Goal: Task Accomplishment & Management: Use online tool/utility

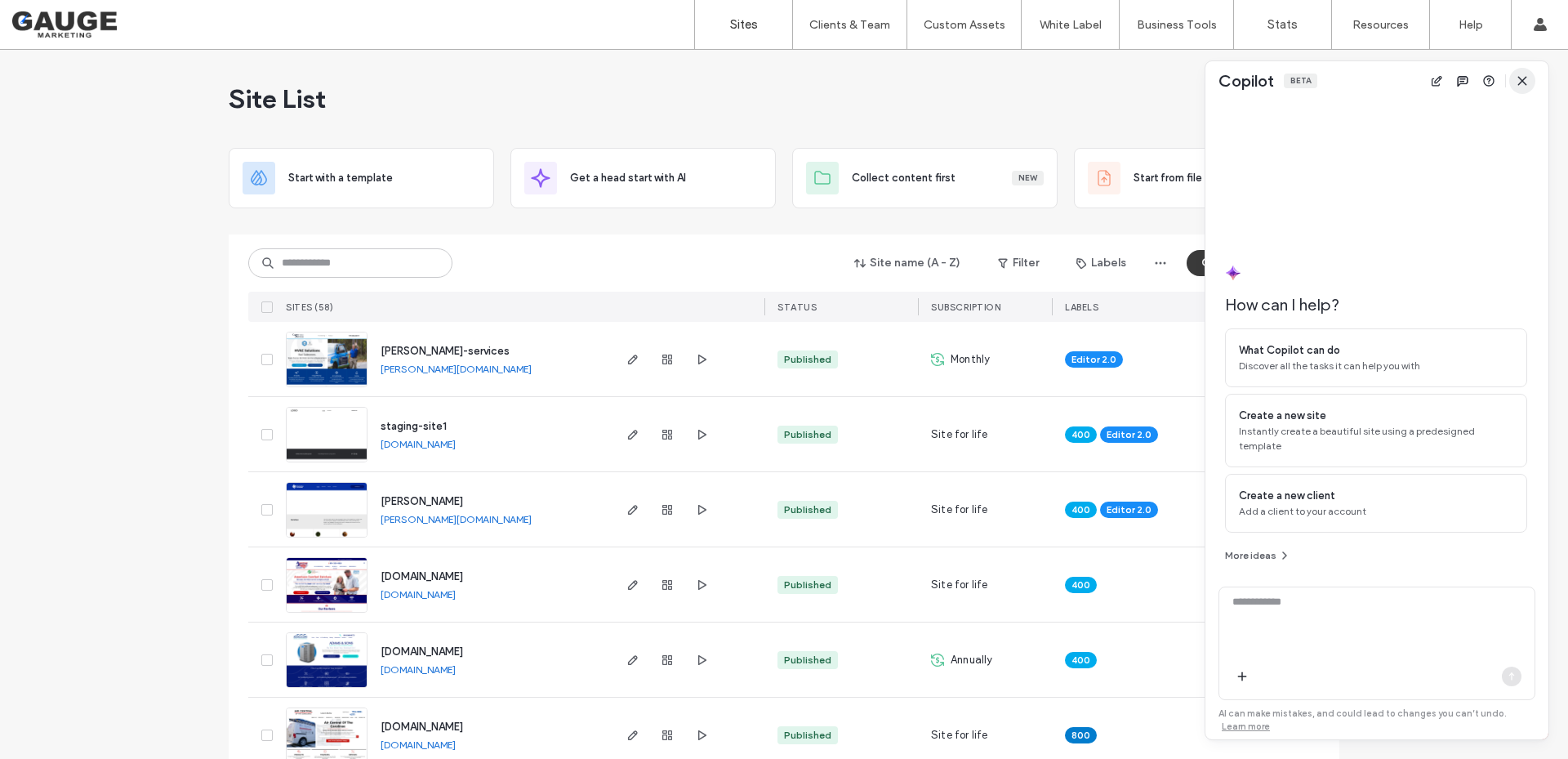
click at [1524, 80] on use "button" at bounding box center [1521, 80] width 7 height 7
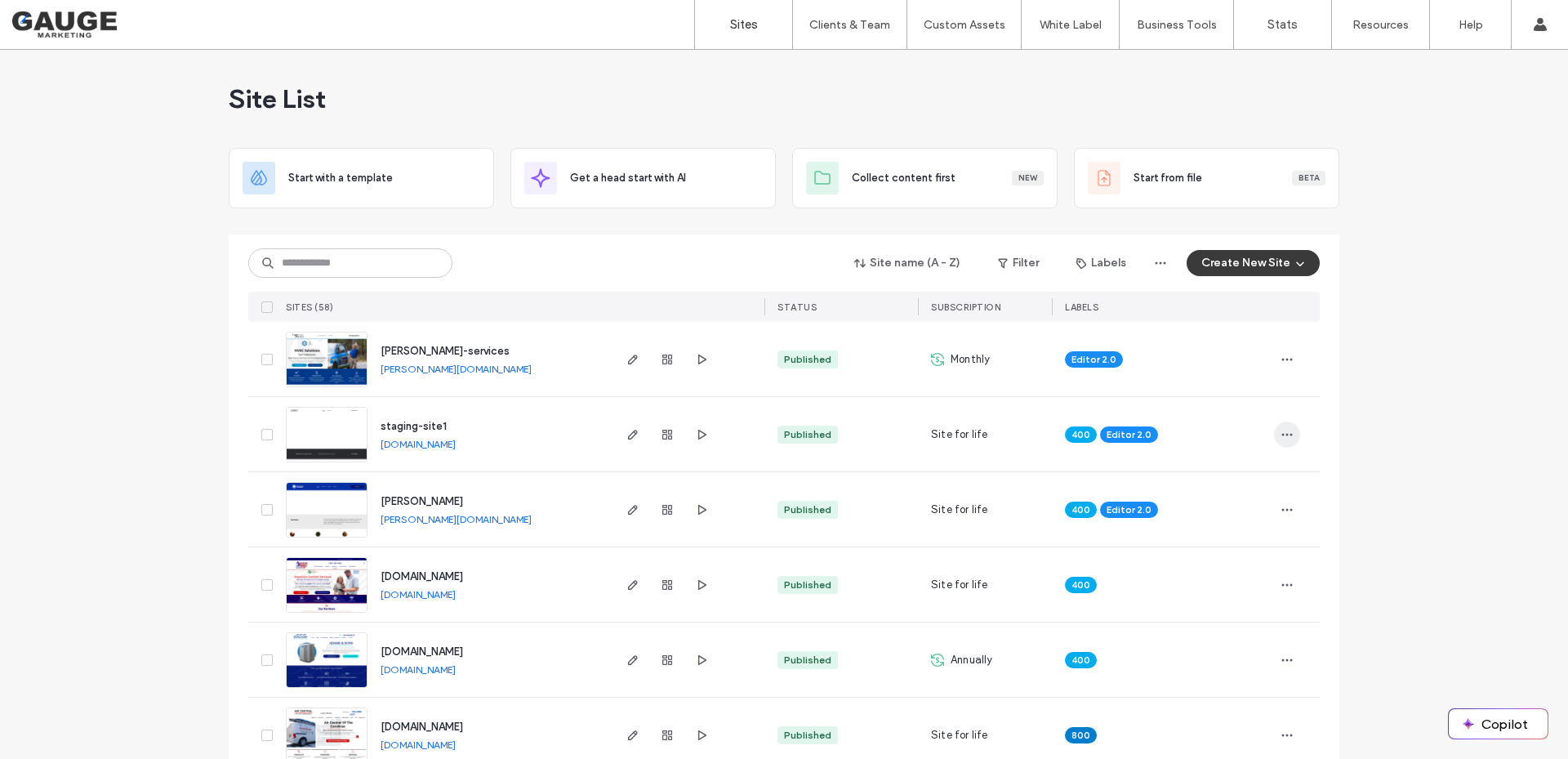
click at [1283, 435] on use "button" at bounding box center [1288, 434] width 11 height 2
click at [633, 587] on icon "button" at bounding box center [632, 585] width 13 height 13
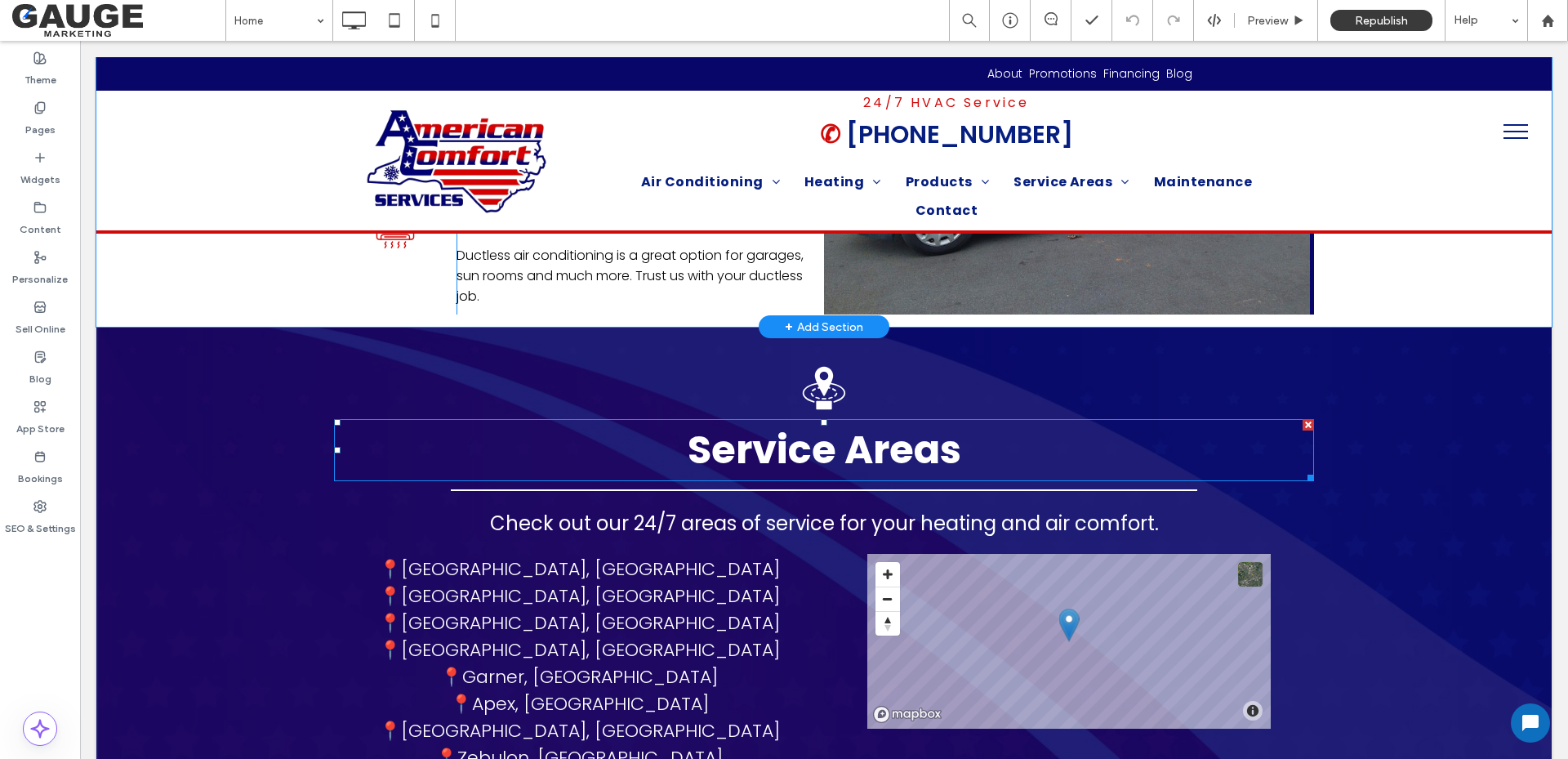
scroll to position [2370, 0]
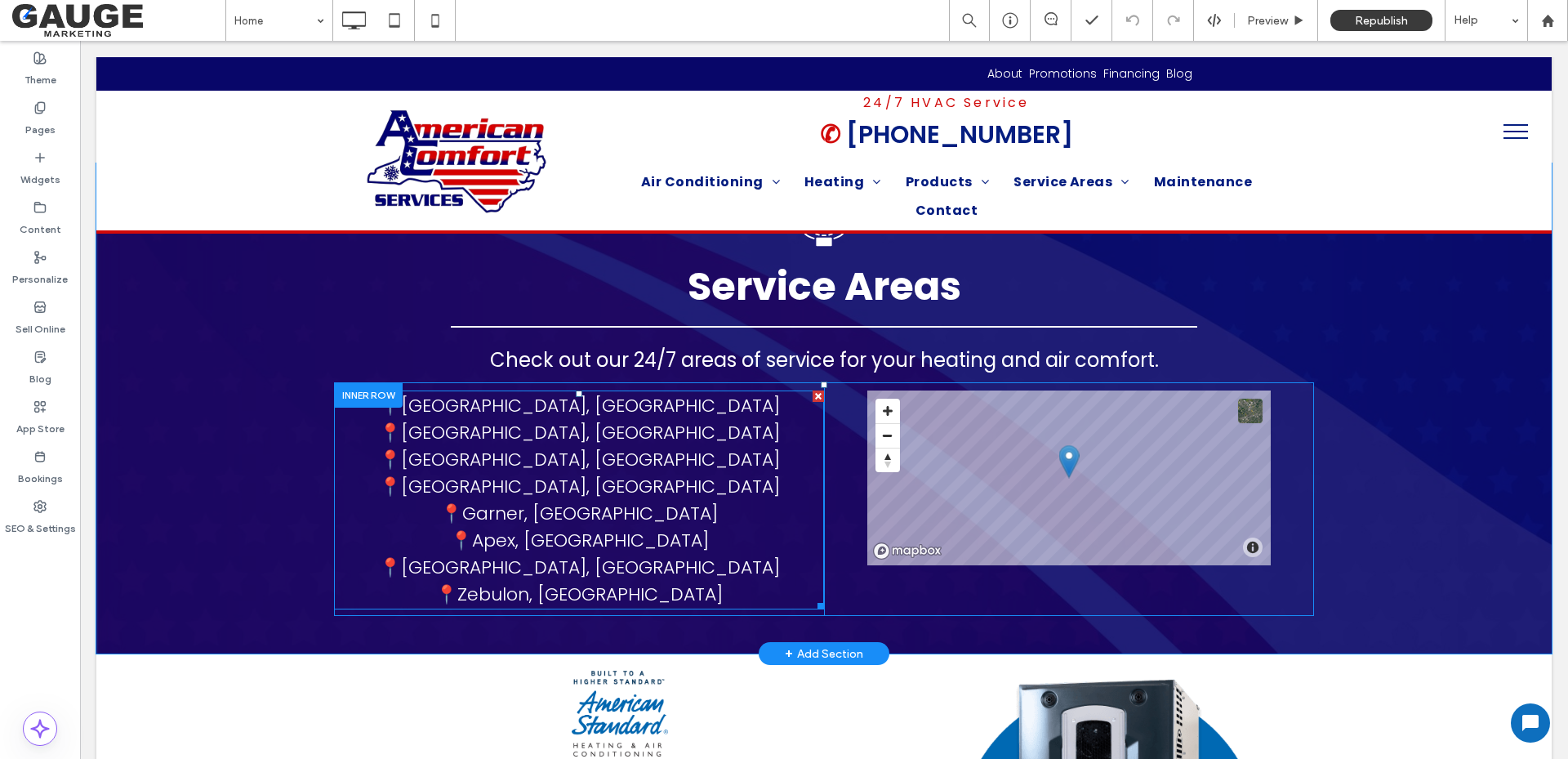
click at [603, 582] on link "Zebulon, NC" at bounding box center [590, 594] width 265 height 25
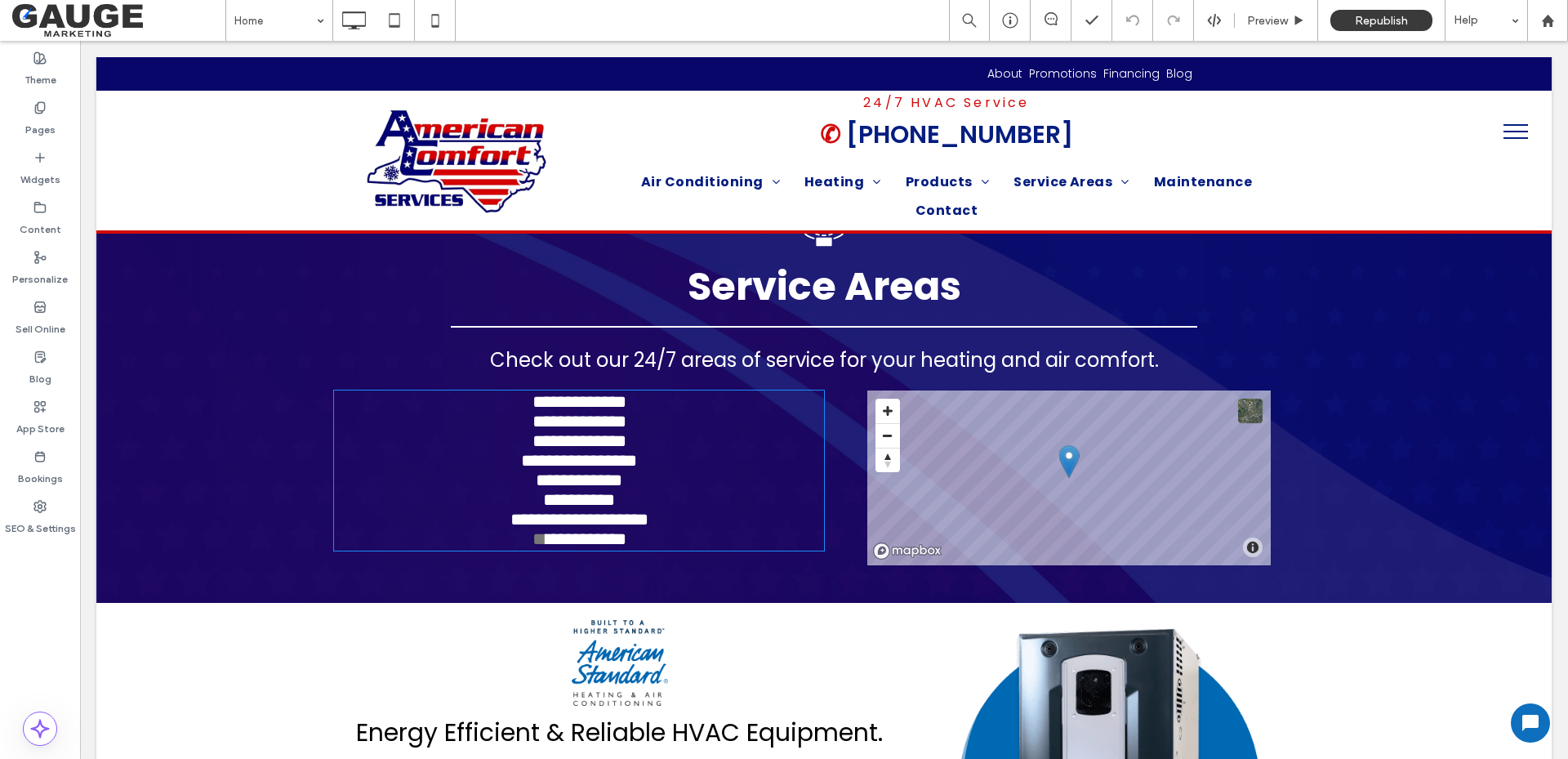
type input "*******"
type input "**"
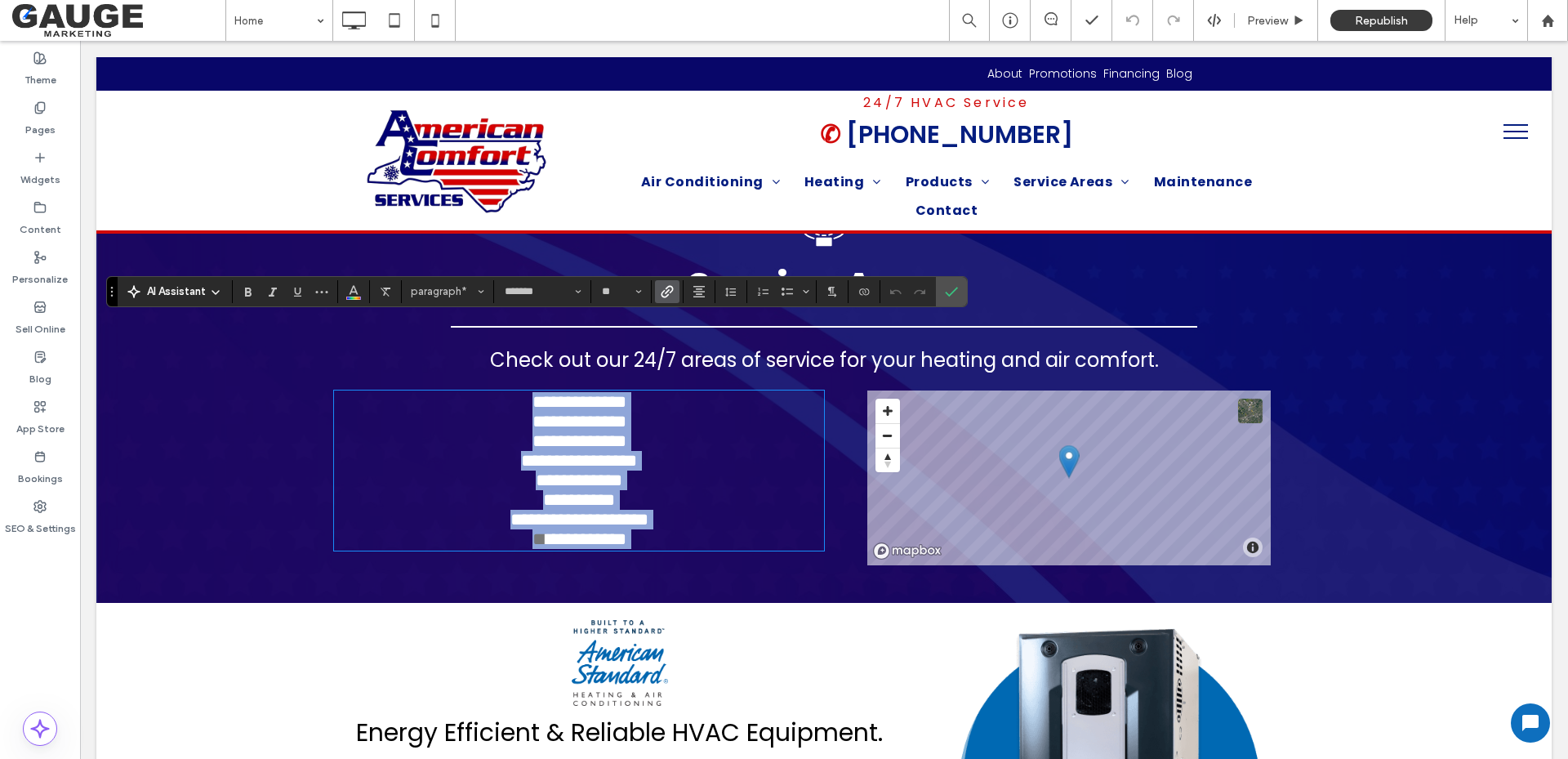
click at [603, 530] on link "**********" at bounding box center [586, 539] width 80 height 18
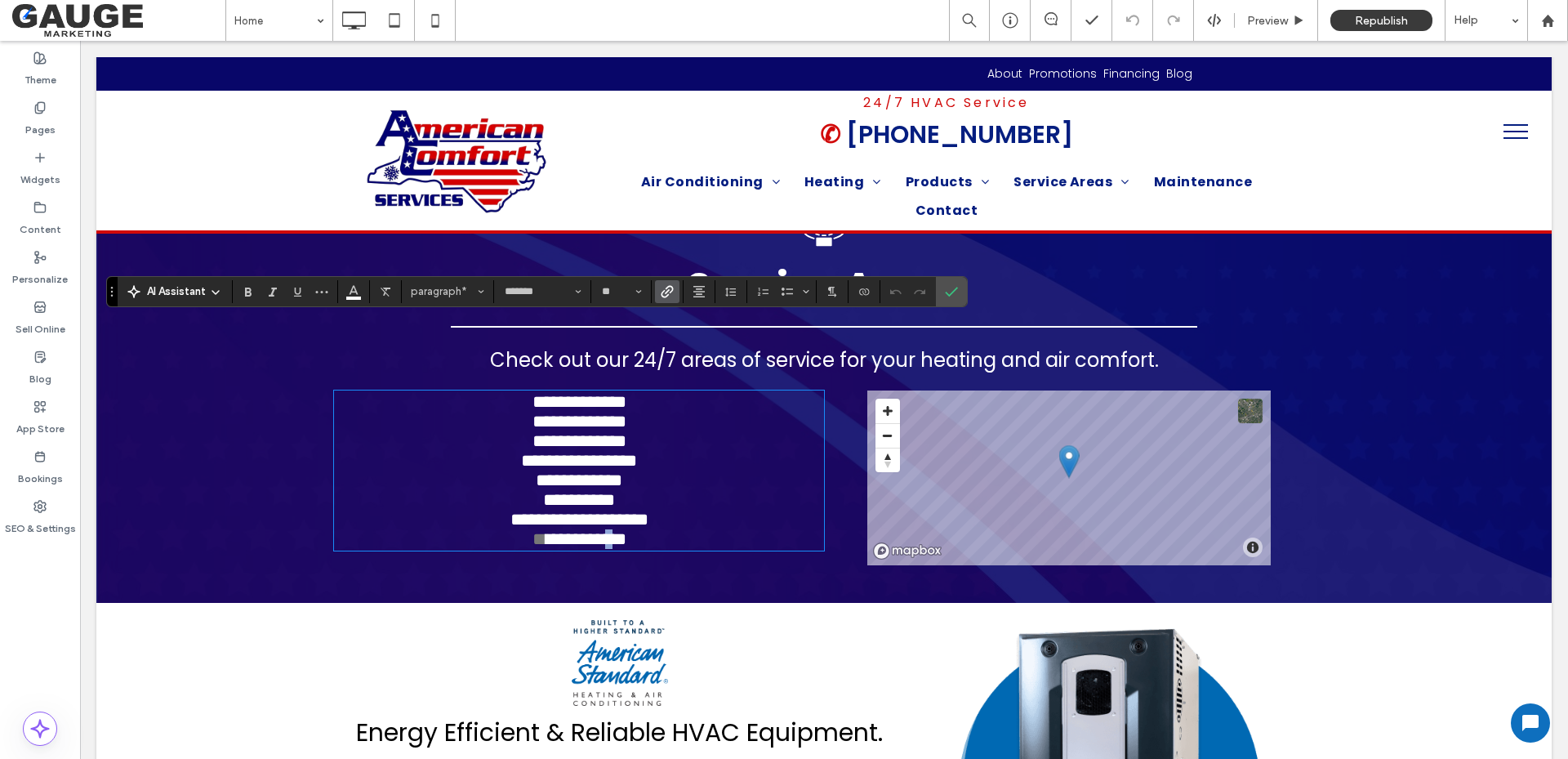
click at [603, 530] on link "**********" at bounding box center [586, 539] width 80 height 18
click at [665, 299] on span "Link" at bounding box center [663, 291] width 7 height 23
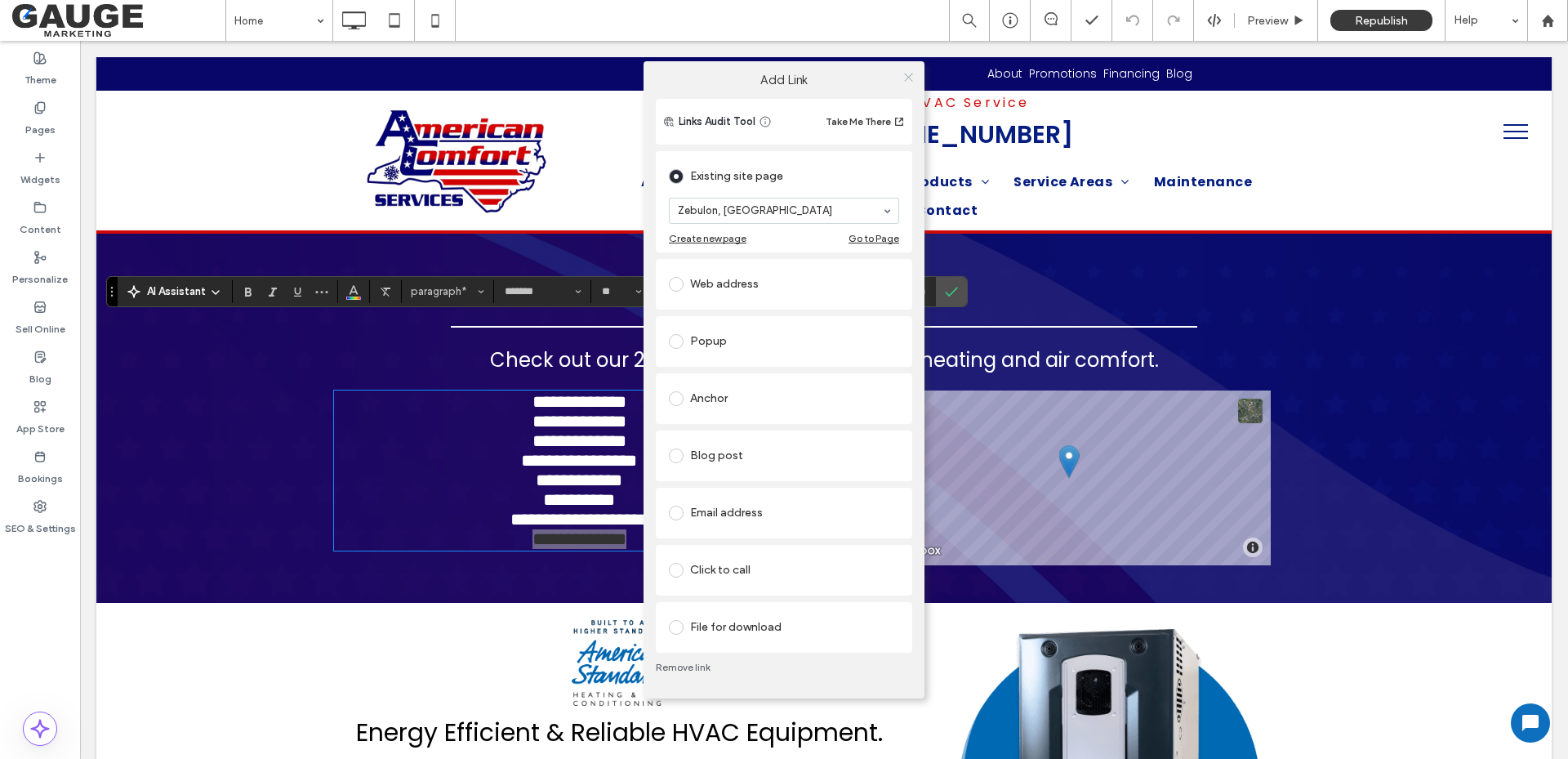
click at [910, 71] on icon at bounding box center [909, 77] width 12 height 12
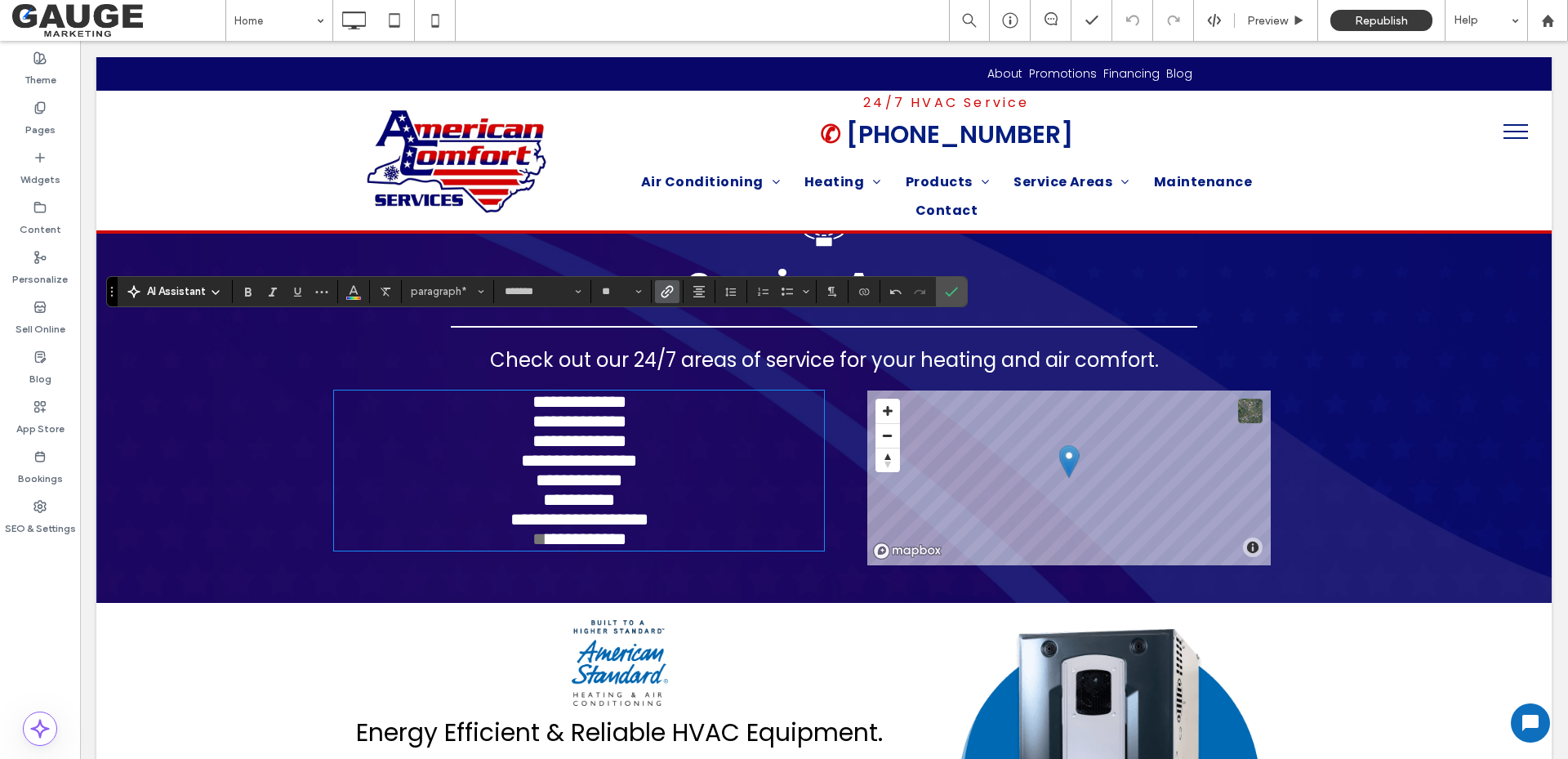
click at [1069, 542] on div "© Mapbox © OpenStreetMap Improve this map Click To Paste" at bounding box center [1069, 474] width 490 height 183
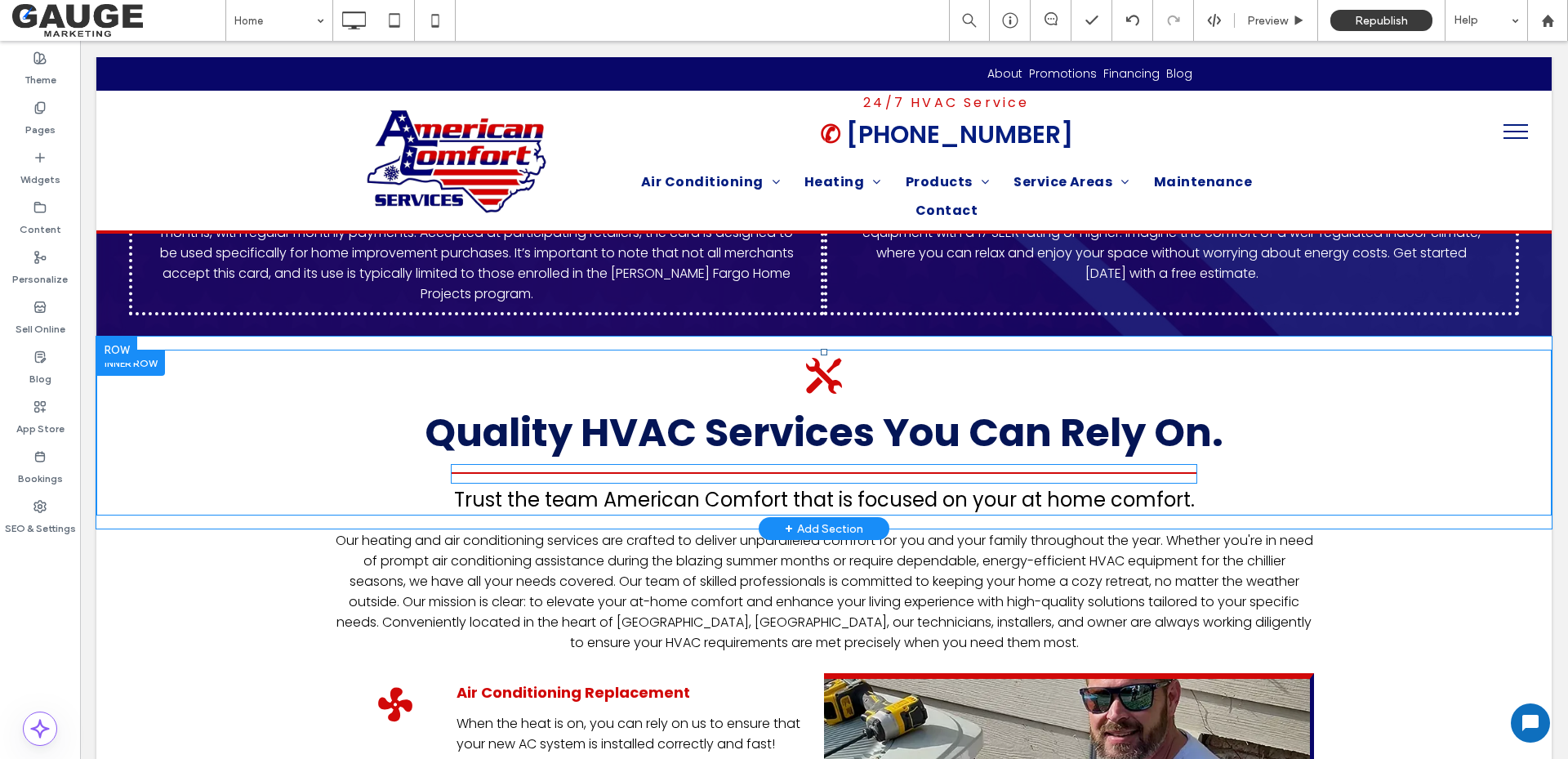
scroll to position [1553, 0]
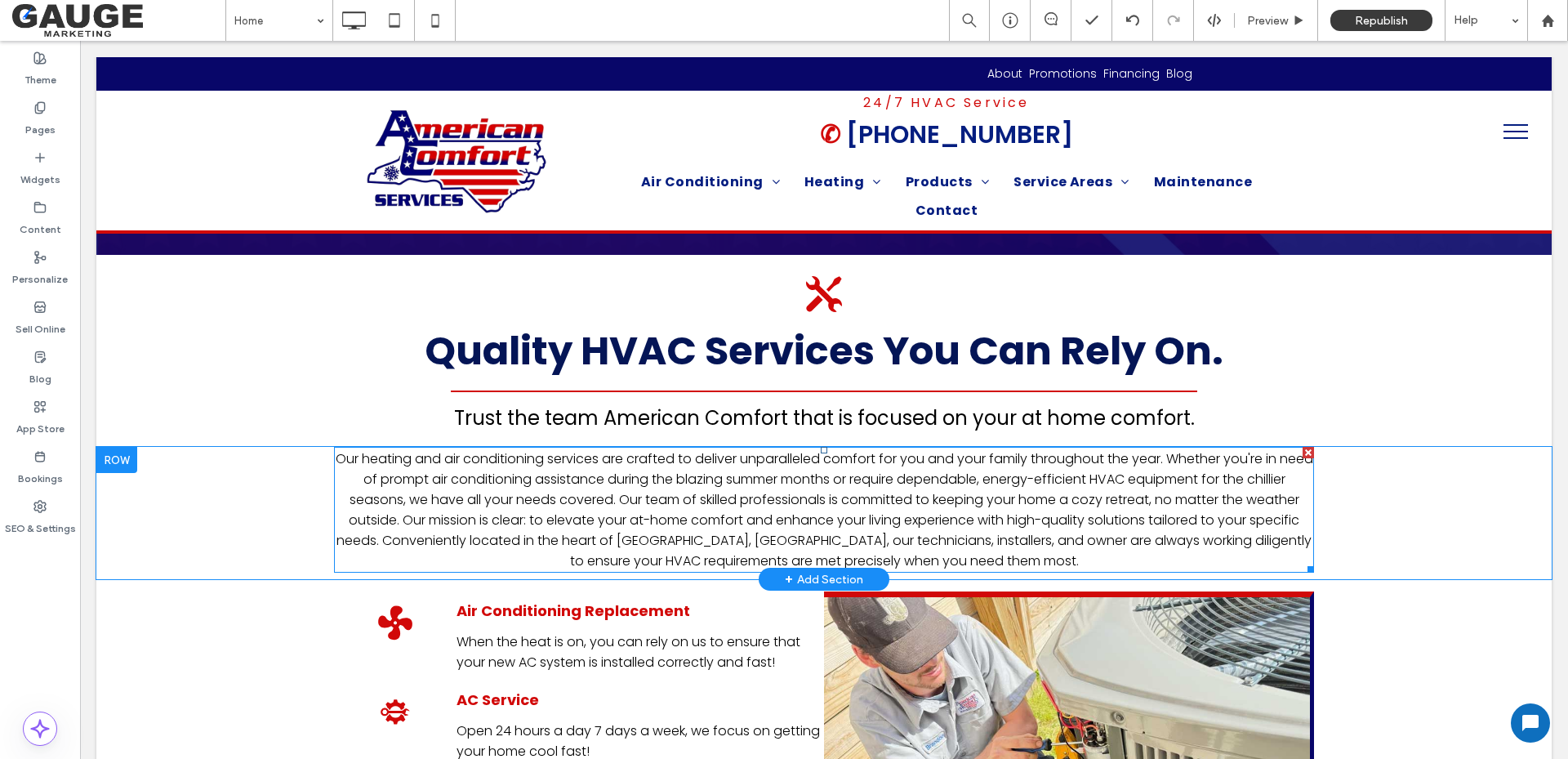
click at [748, 450] on span "Our heating and air conditioning services are crafted to deliver unparalleled c…" at bounding box center [824, 510] width 977 height 121
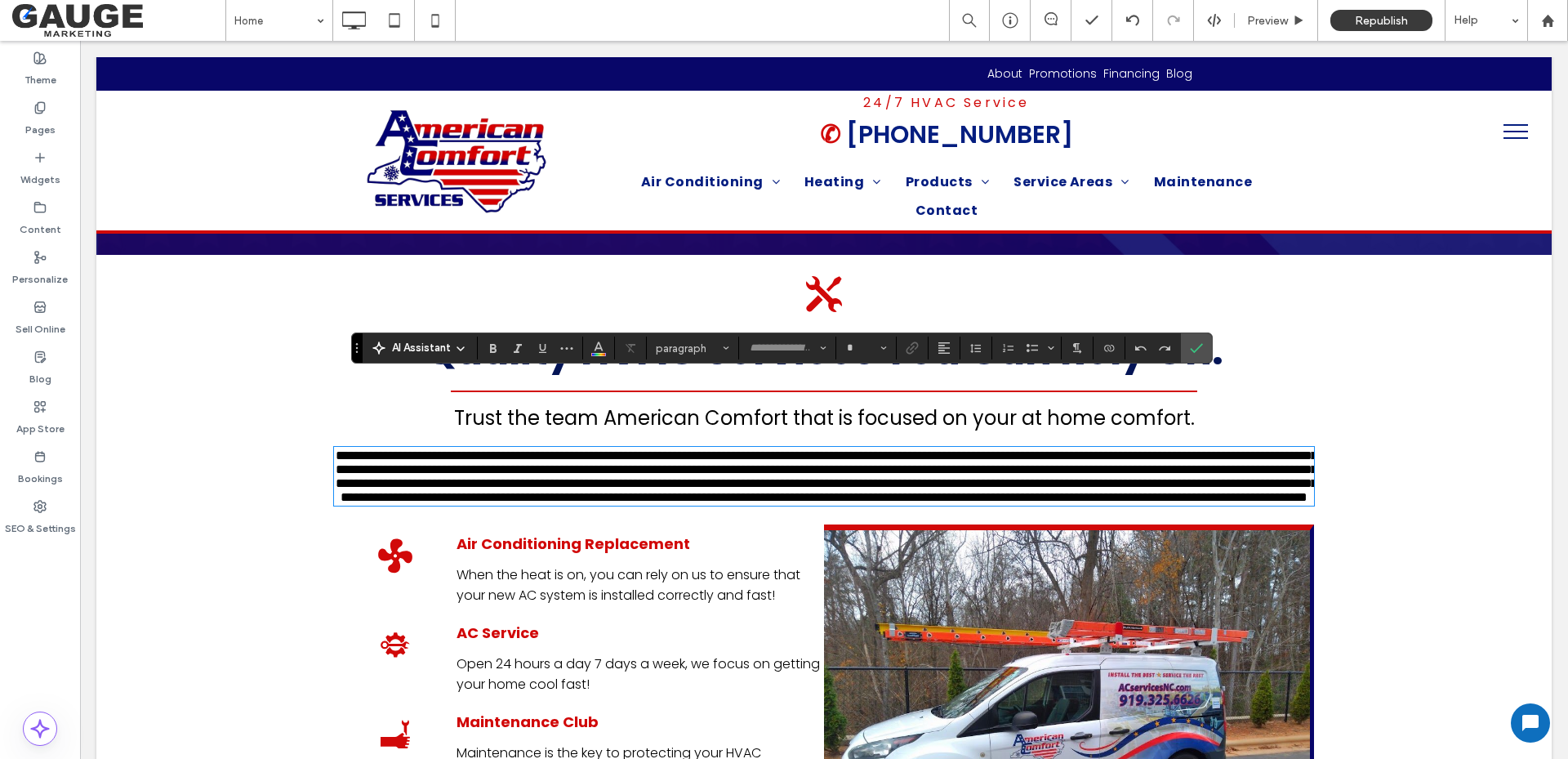
type input "*******"
type input "**"
click at [1195, 345] on icon "Confirm" at bounding box center [1196, 347] width 13 height 13
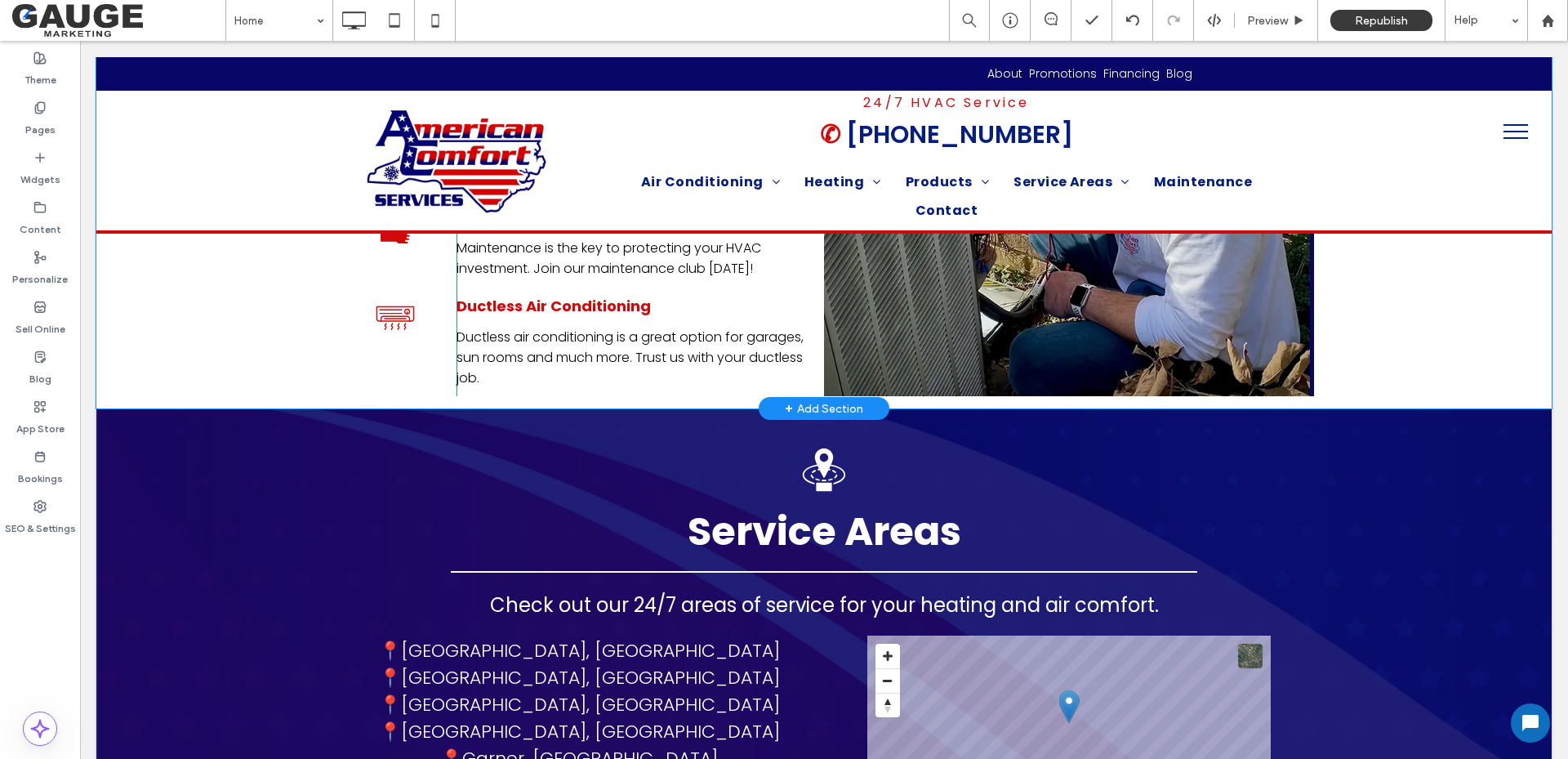
scroll to position [1961, 0]
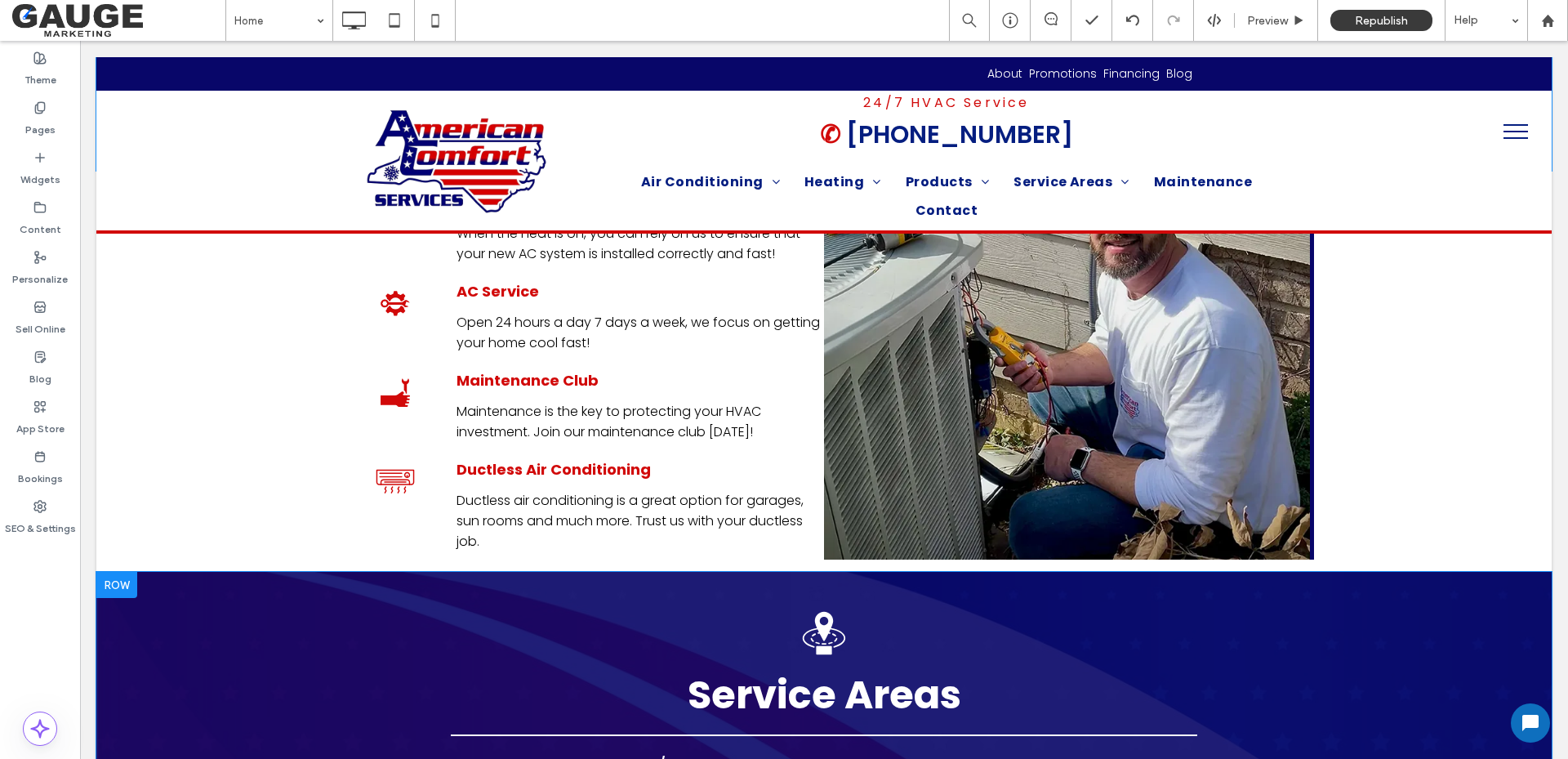
click at [121, 572] on div at bounding box center [116, 585] width 41 height 26
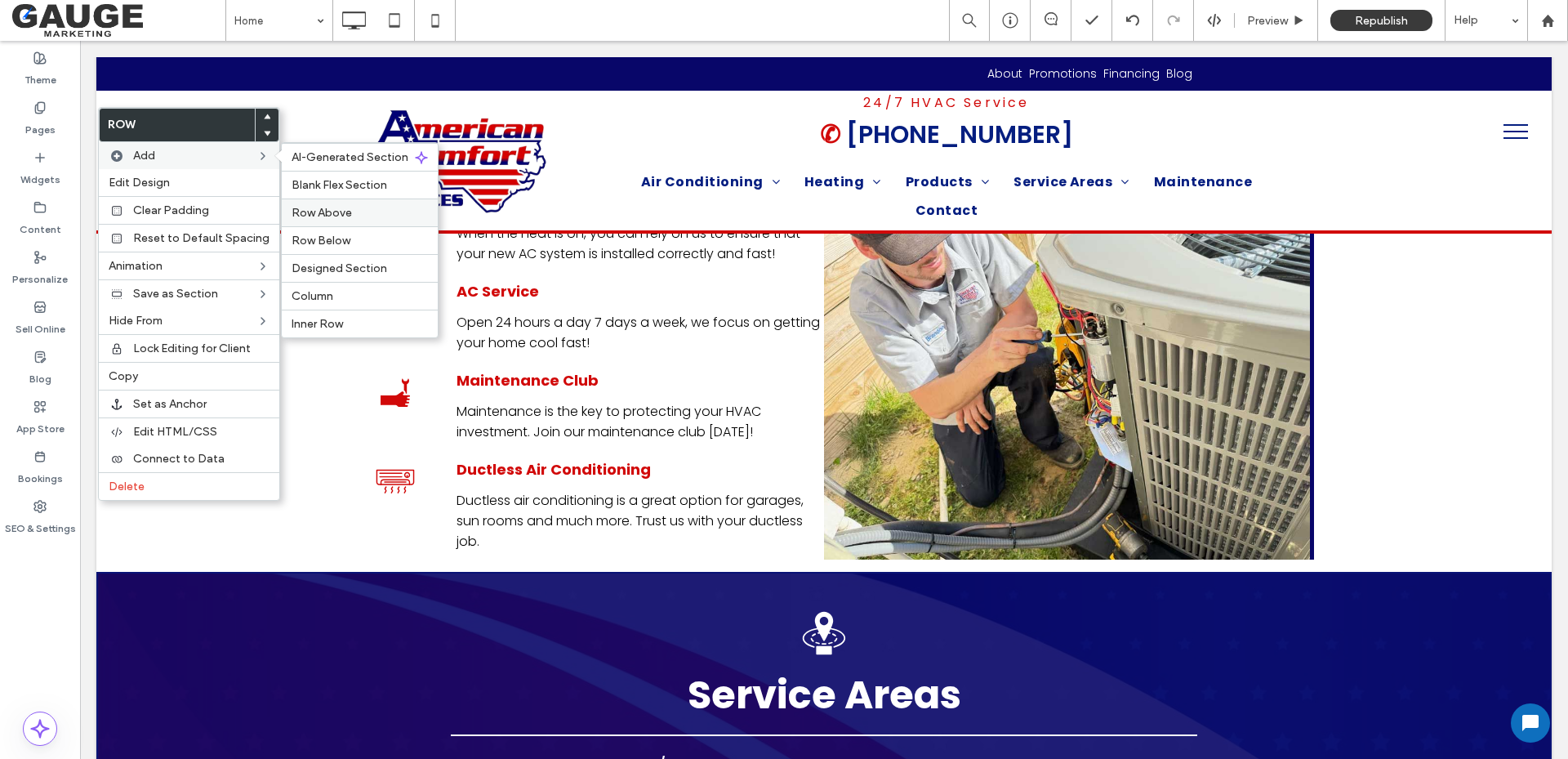
click at [315, 212] on span "Row Above" at bounding box center [321, 213] width 61 height 14
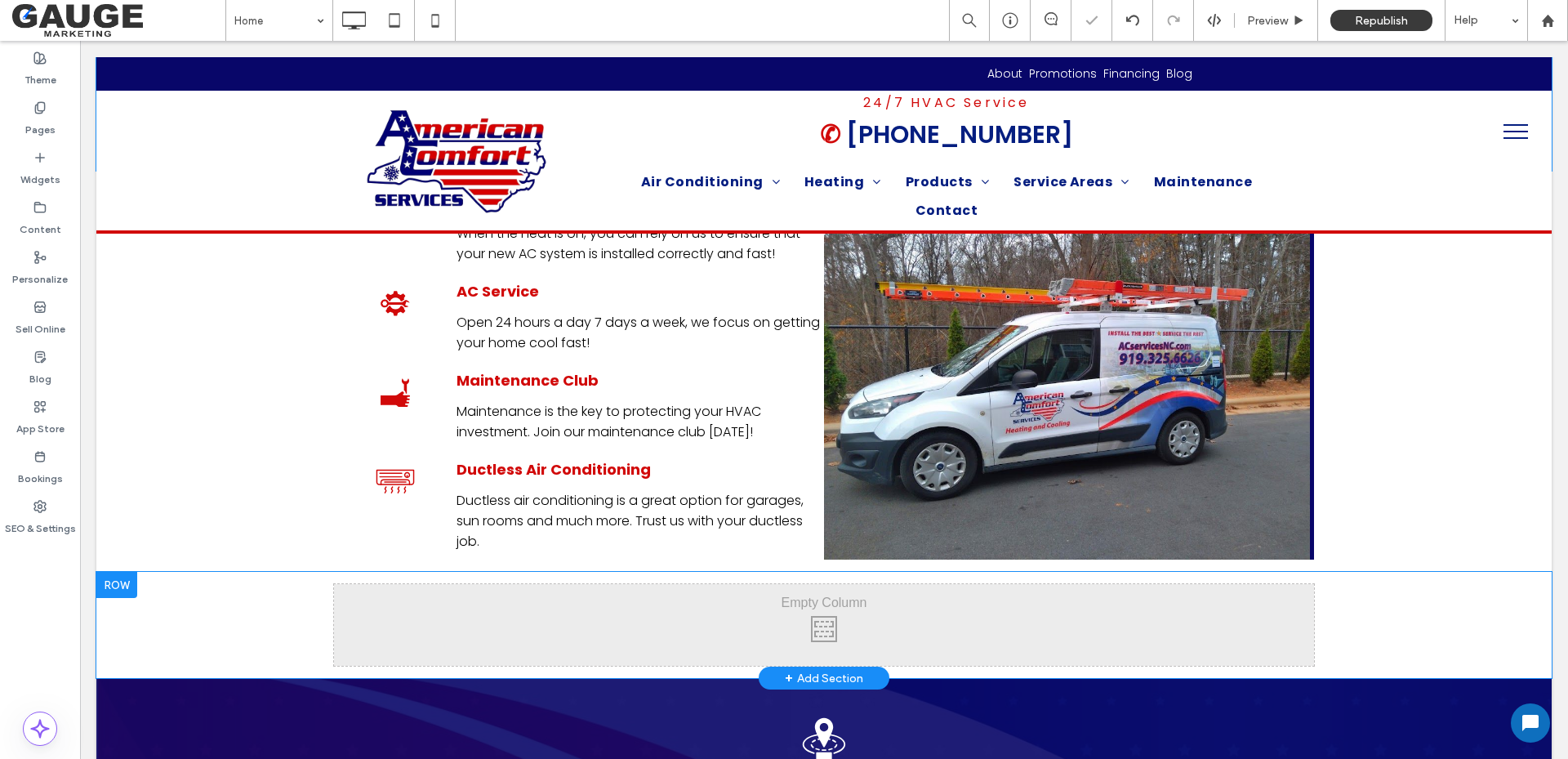
click at [123, 572] on div at bounding box center [116, 585] width 41 height 26
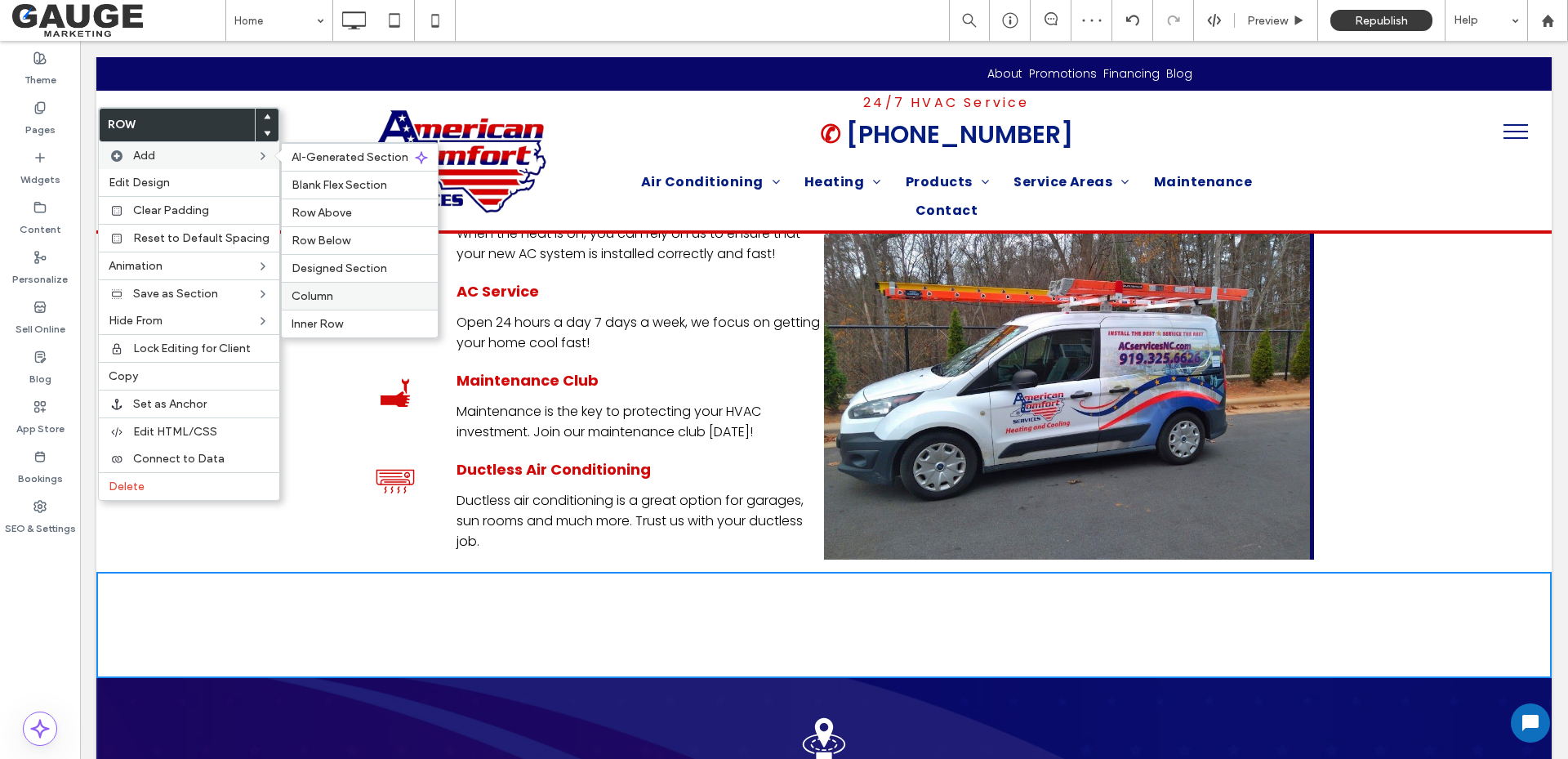
click at [327, 303] on span "Column" at bounding box center [312, 296] width 42 height 14
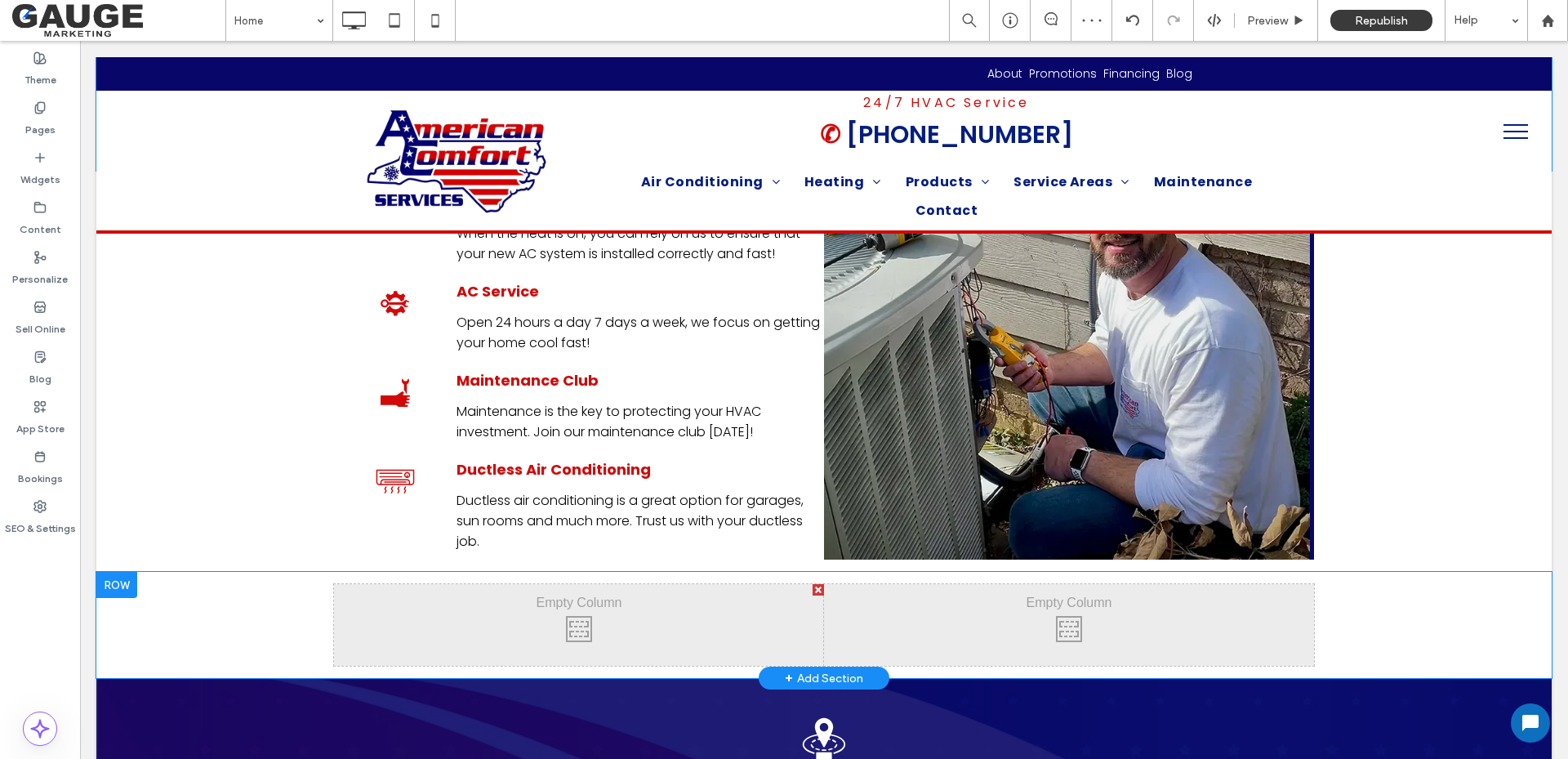
click at [116, 572] on div at bounding box center [116, 585] width 41 height 26
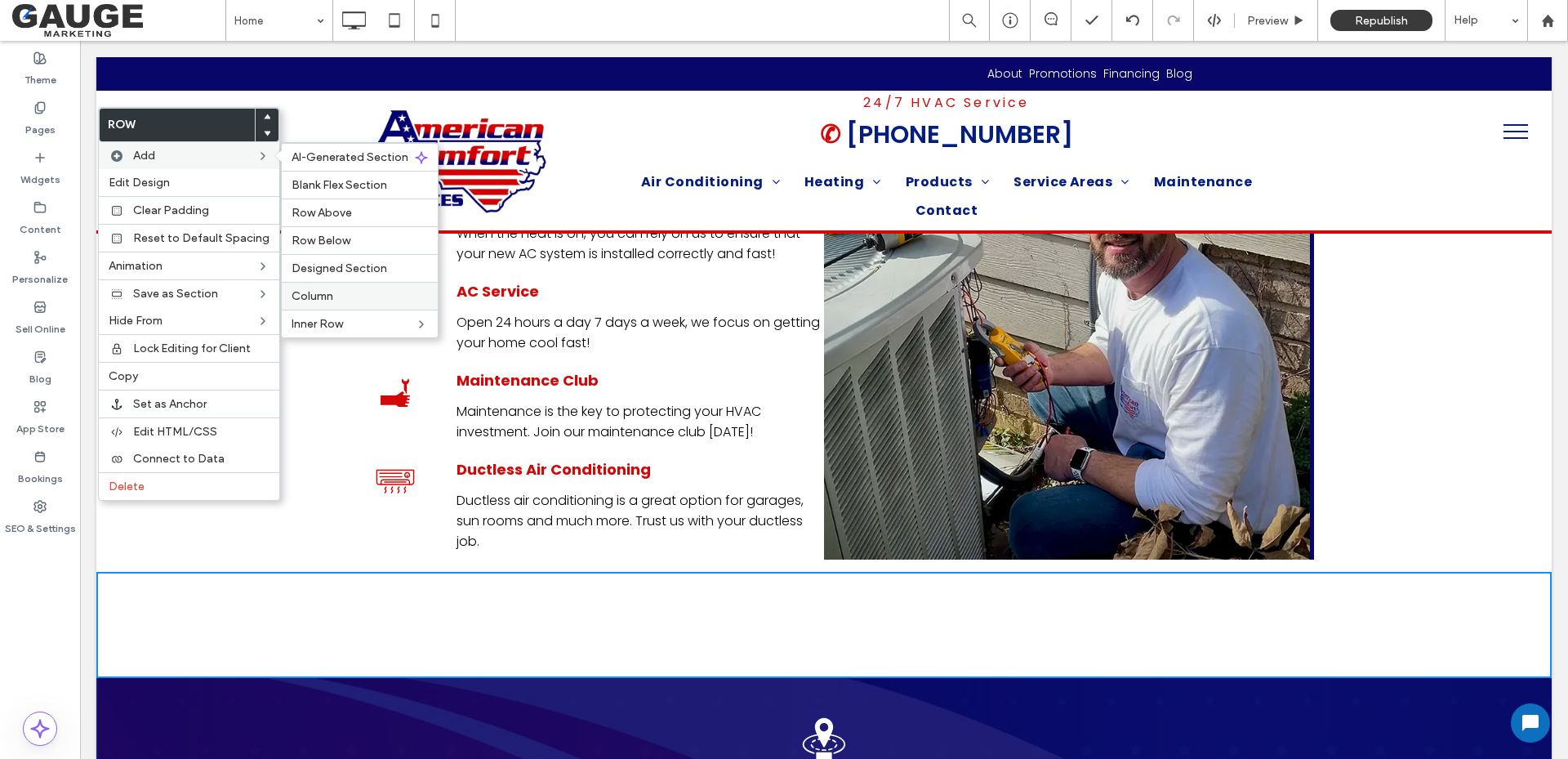
click at [354, 296] on label "Column" at bounding box center [359, 296] width 136 height 14
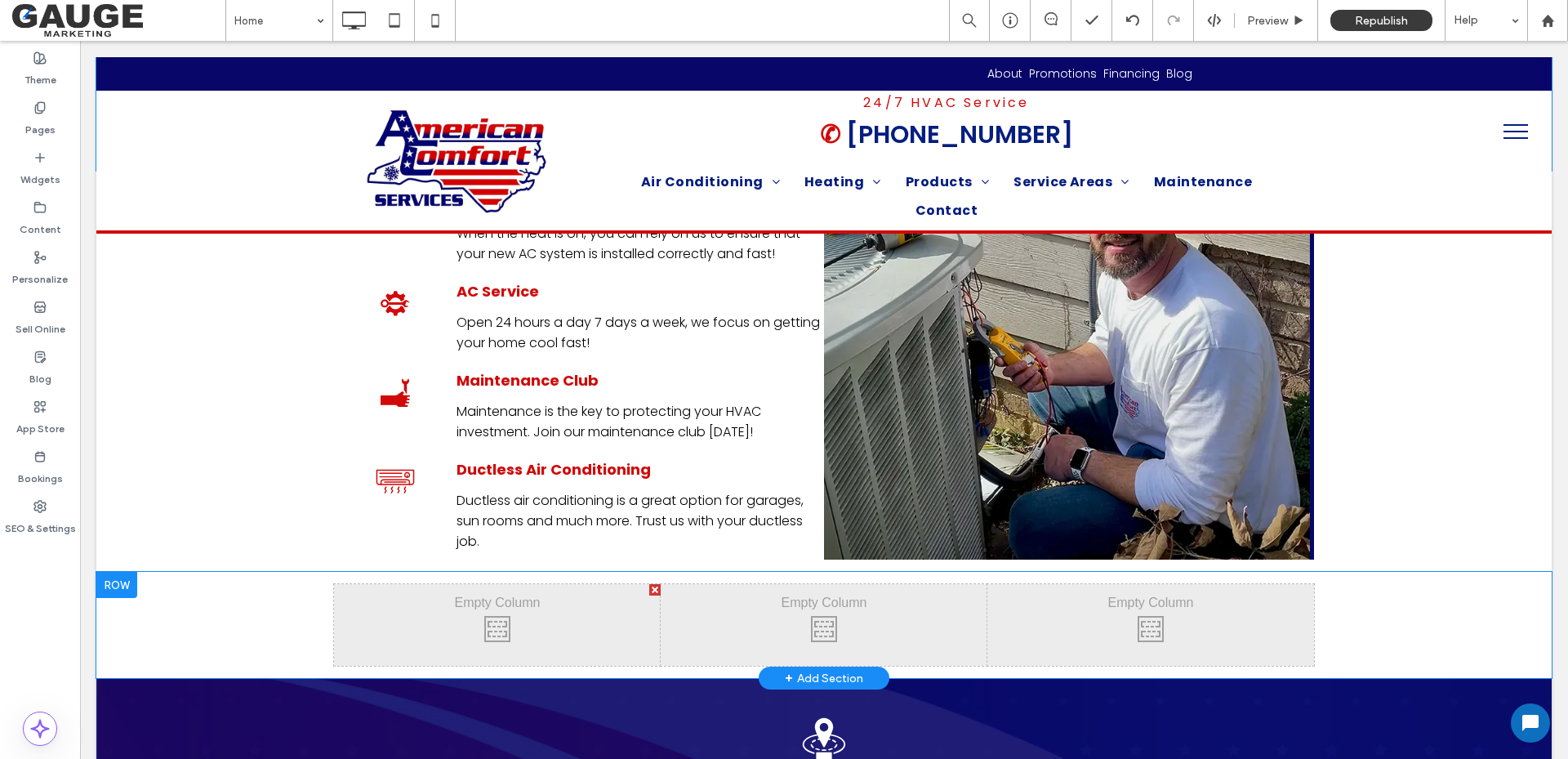
click at [125, 572] on div at bounding box center [116, 585] width 41 height 26
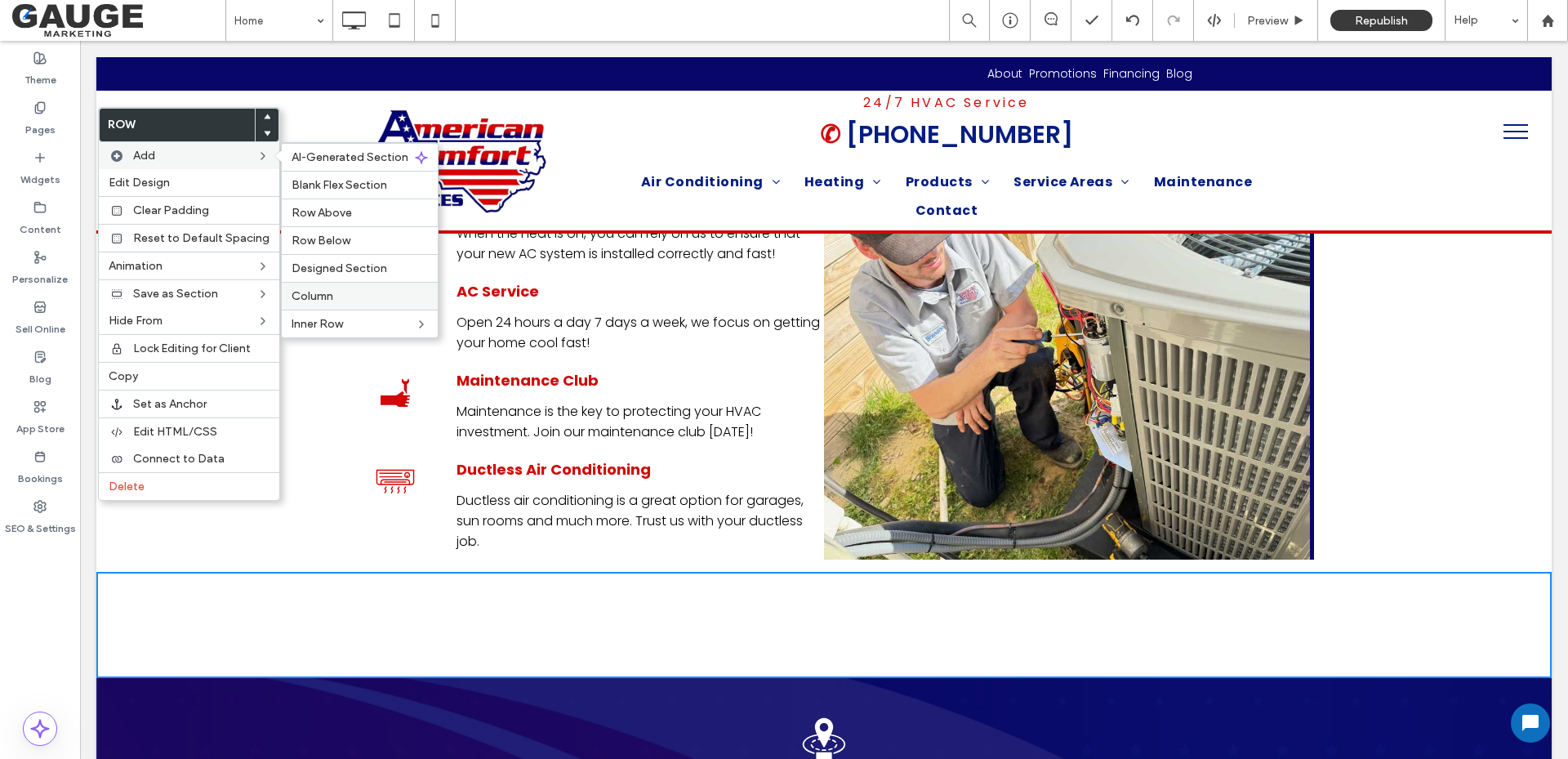
click at [356, 302] on label "Column" at bounding box center [359, 296] width 136 height 14
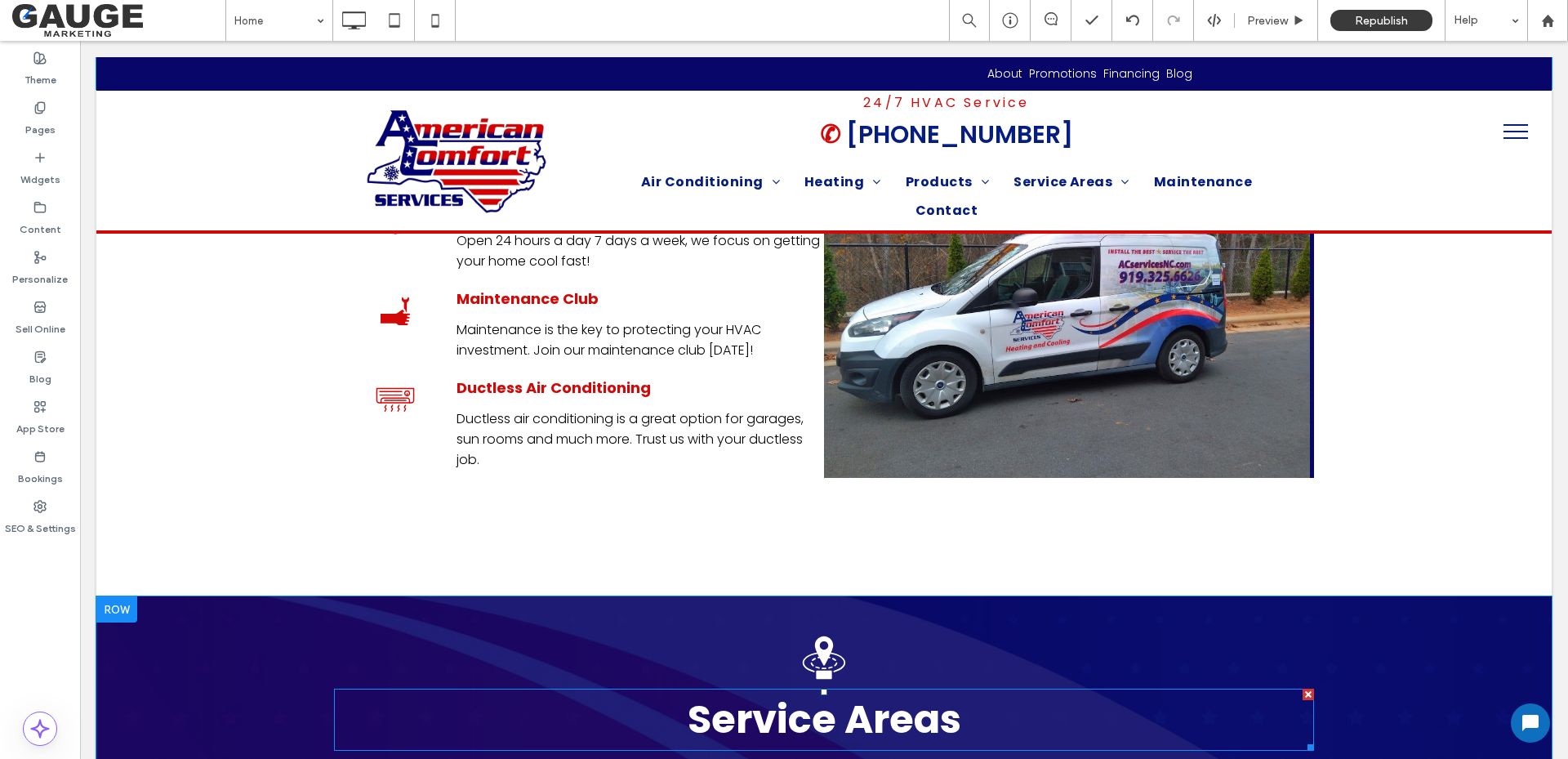
scroll to position [1879, 0]
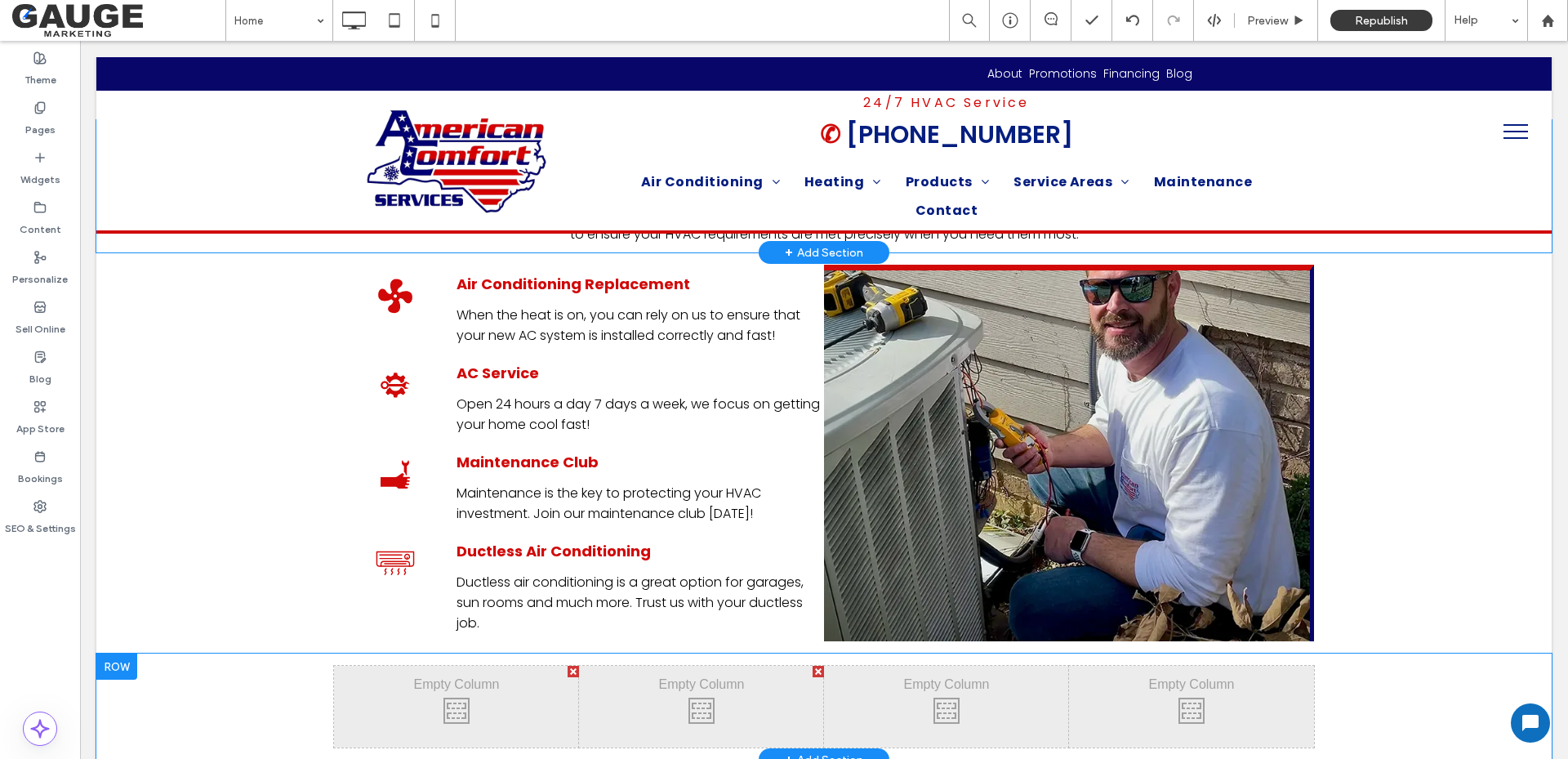
click at [135, 654] on div at bounding box center [116, 666] width 41 height 26
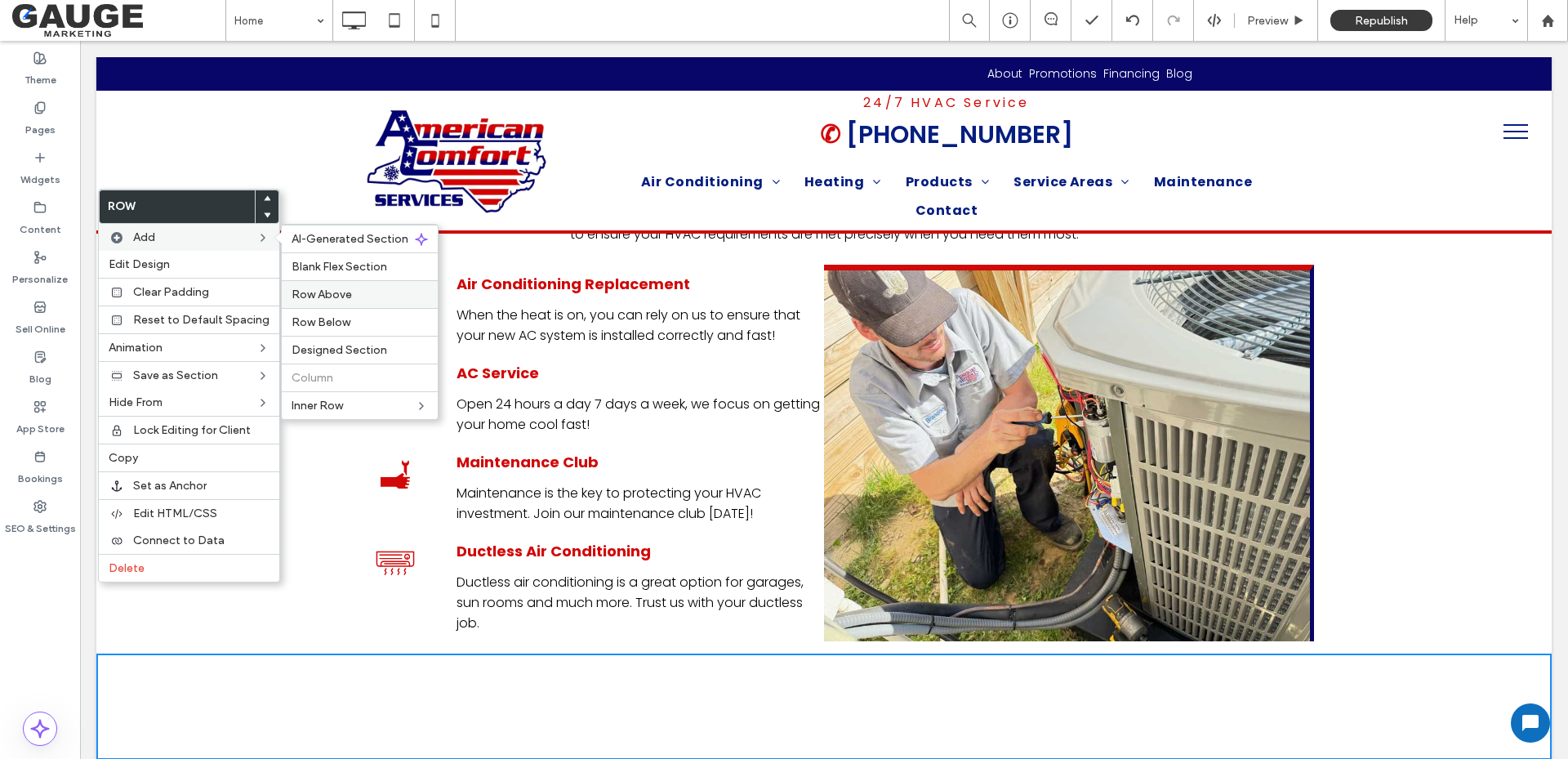
click at [329, 293] on span "Row Above" at bounding box center [321, 294] width 61 height 14
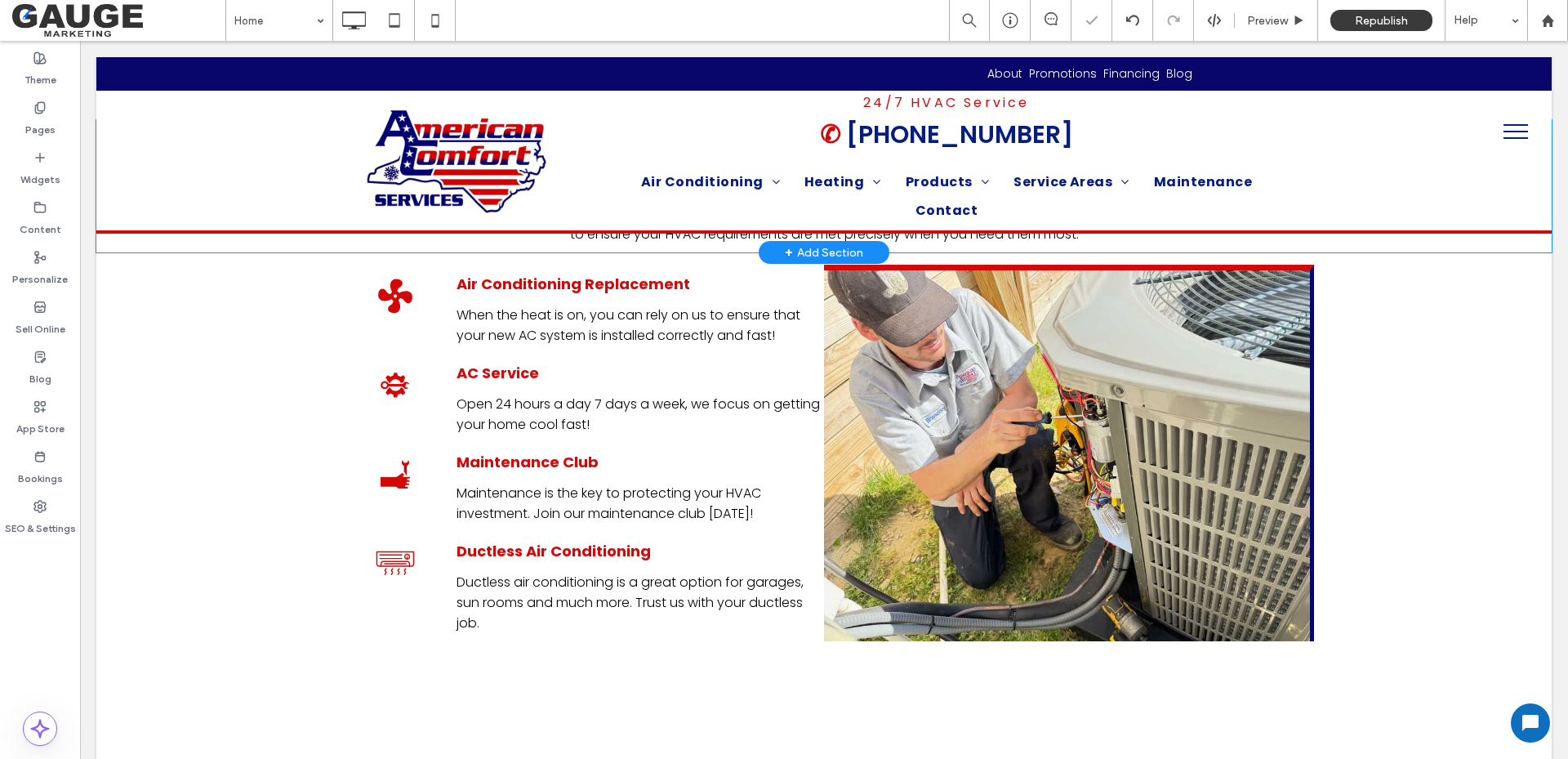
scroll to position [1961, 0]
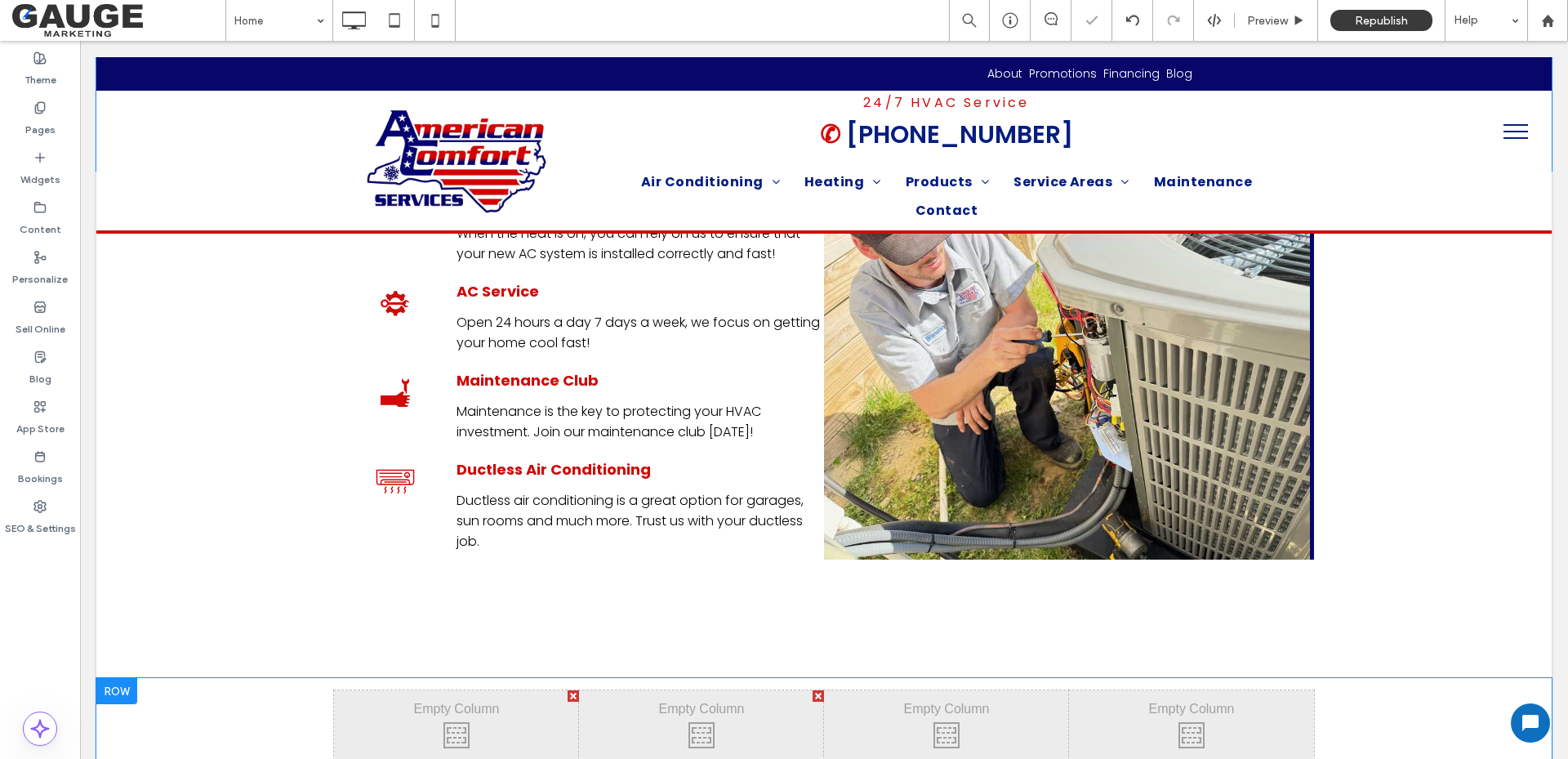
click at [113, 678] on div at bounding box center [116, 691] width 41 height 26
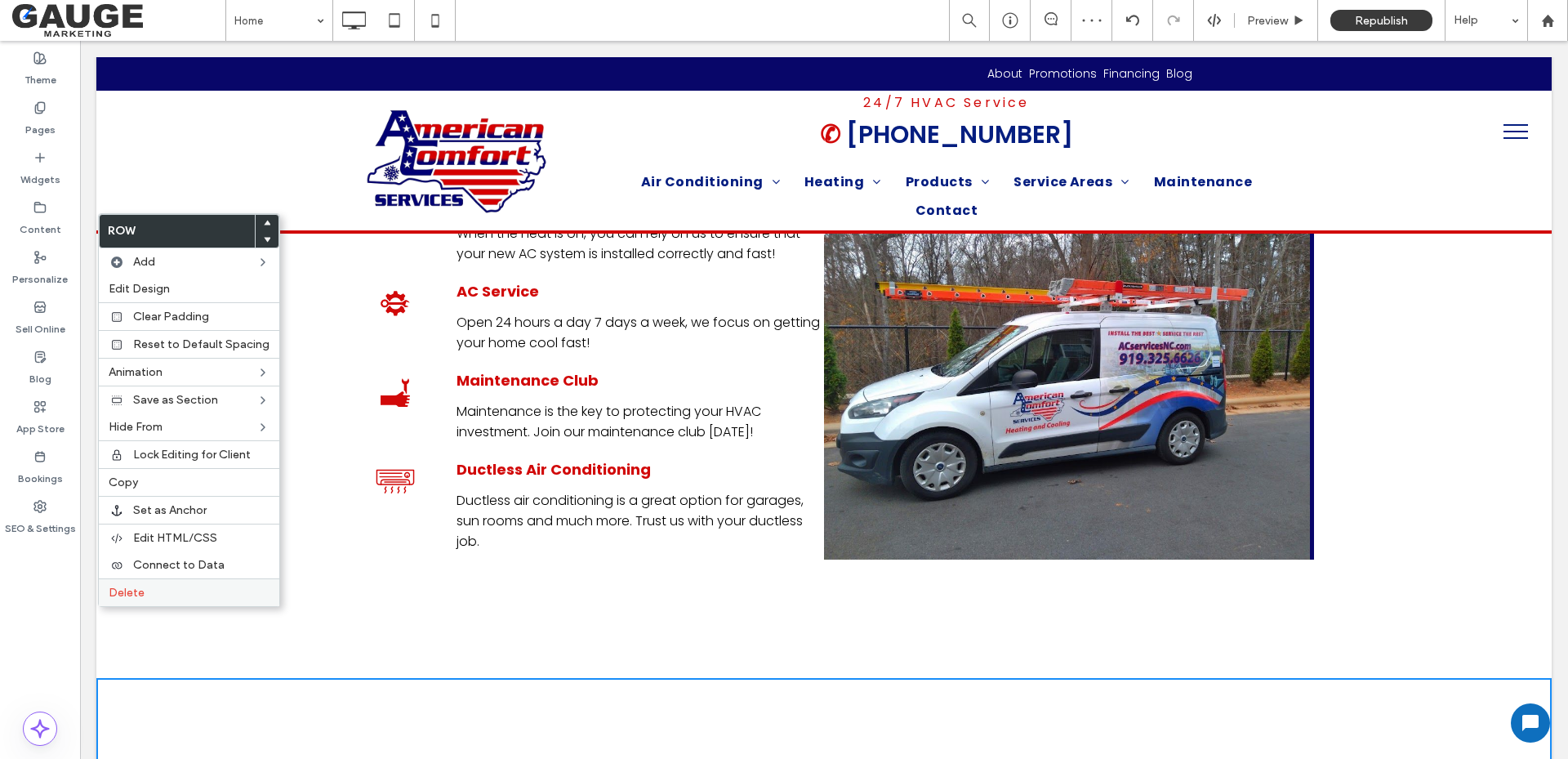
click at [142, 597] on span "Delete" at bounding box center [126, 593] width 36 height 14
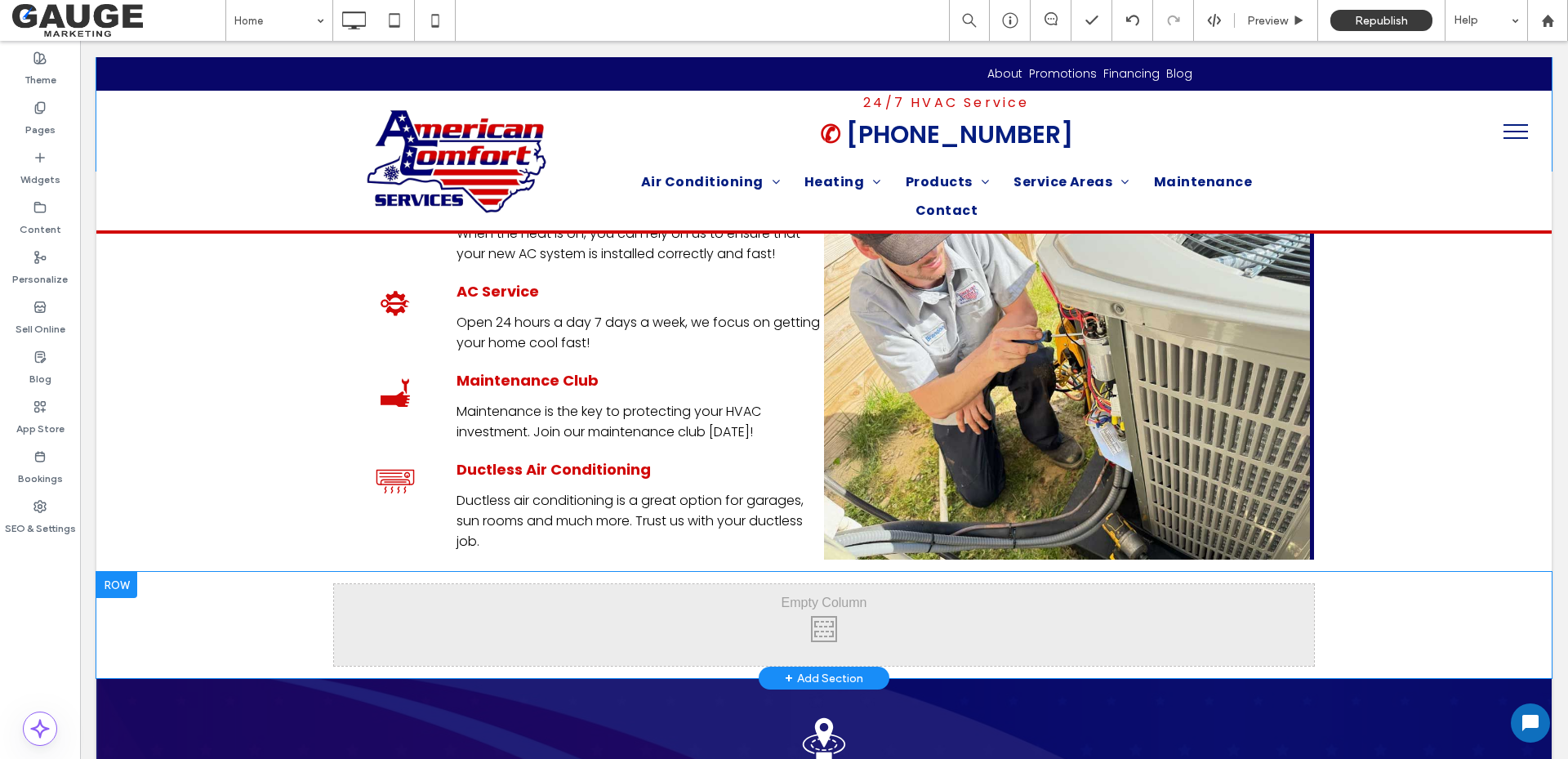
scroll to position [2042, 0]
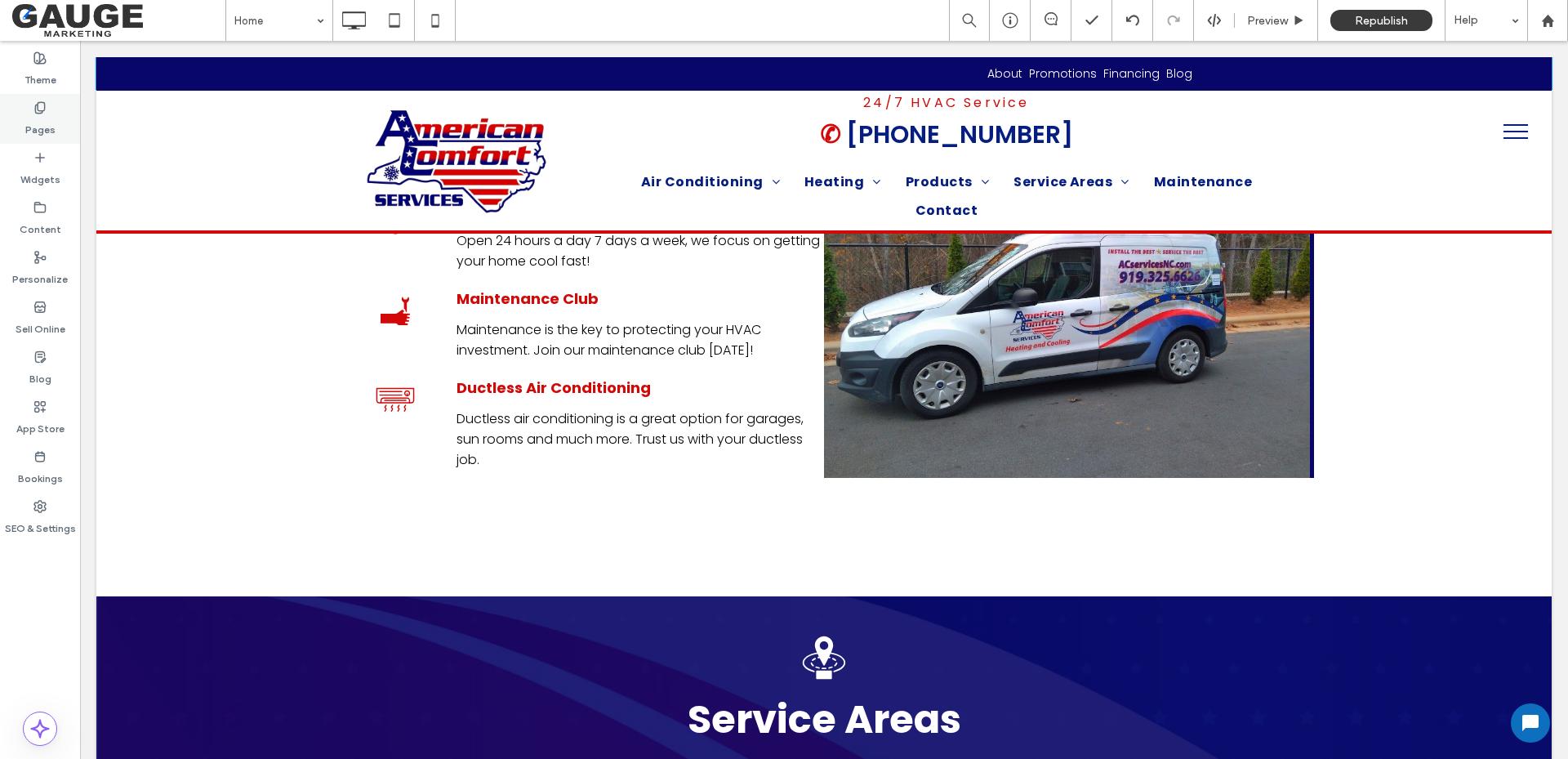
click at [40, 124] on label "Pages" at bounding box center [40, 125] width 30 height 23
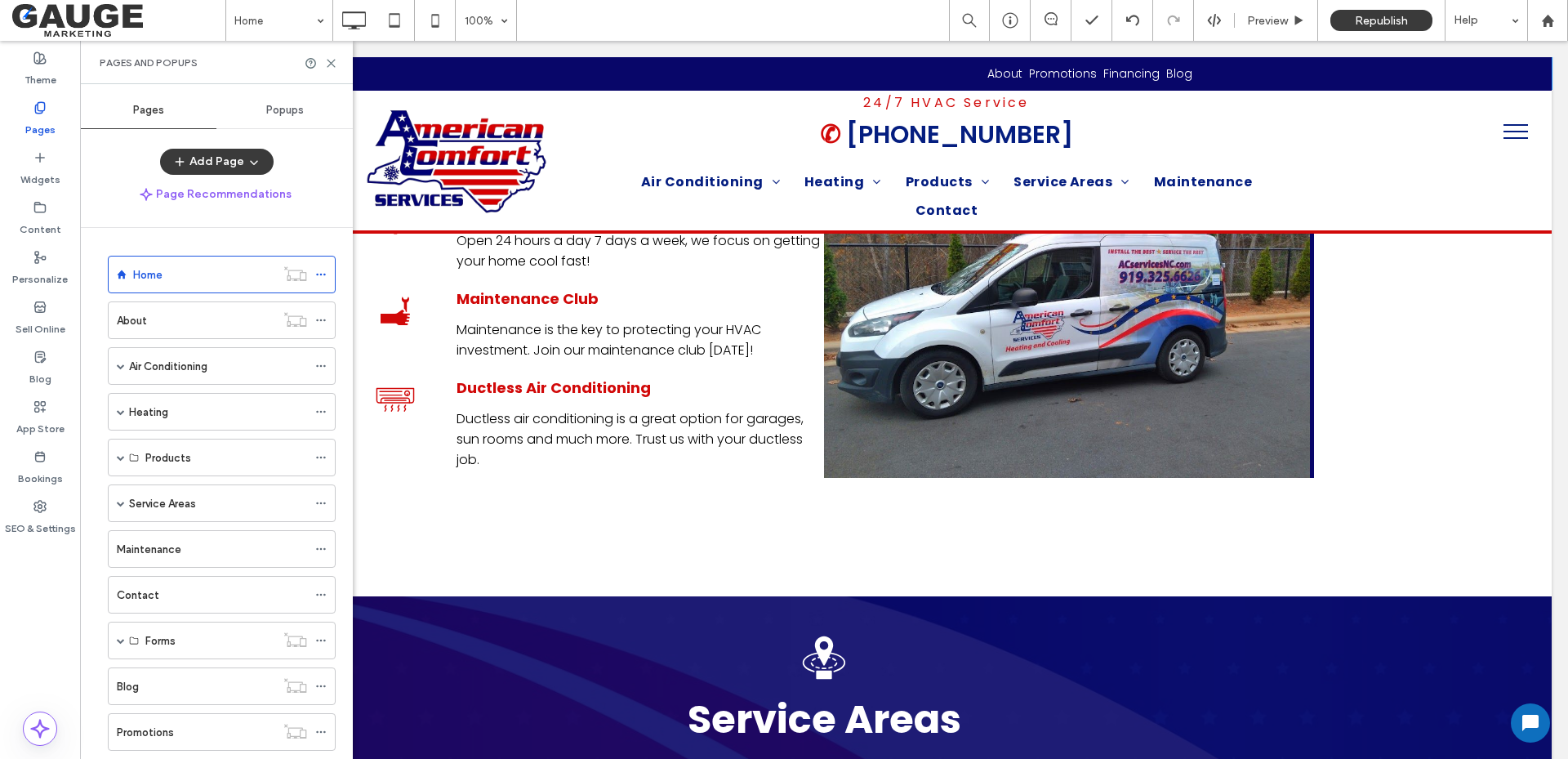
scroll to position [132, 0]
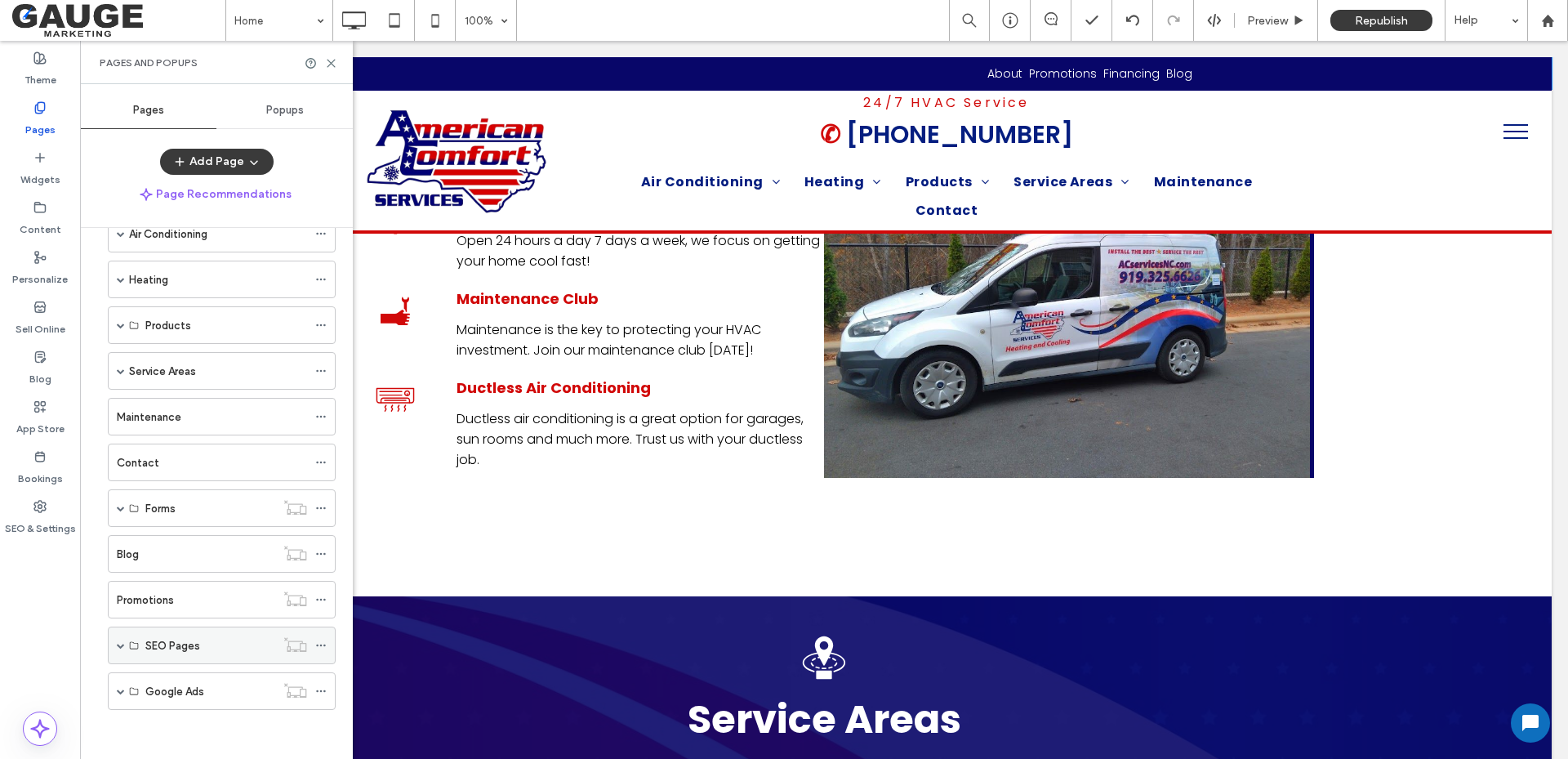
click at [231, 644] on div "SEO Pages" at bounding box center [210, 646] width 130 height 17
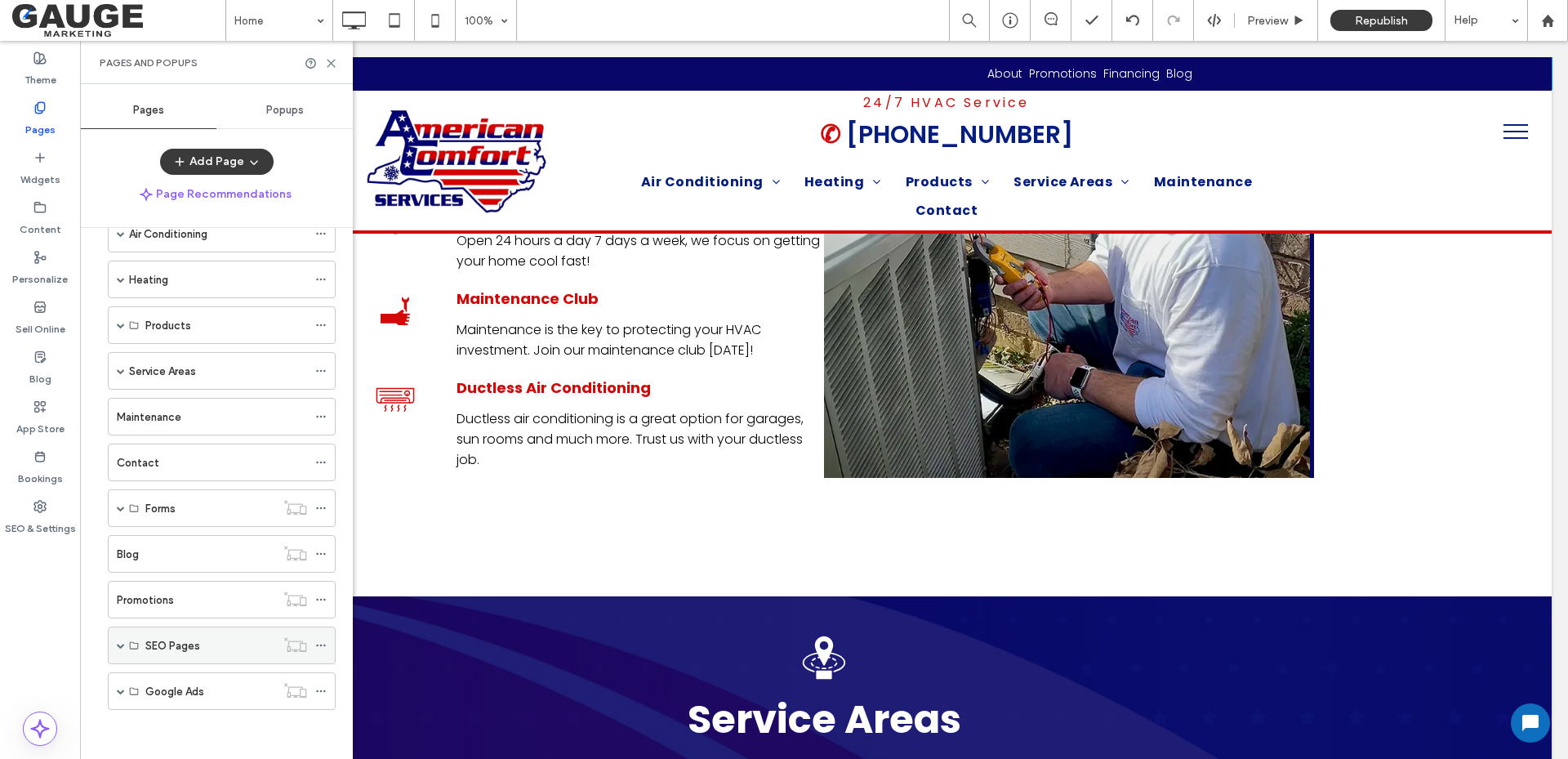
click at [115, 642] on div "SEO Pages" at bounding box center [221, 646] width 228 height 38
click at [125, 648] on div "SEO Pages" at bounding box center [221, 646] width 228 height 38
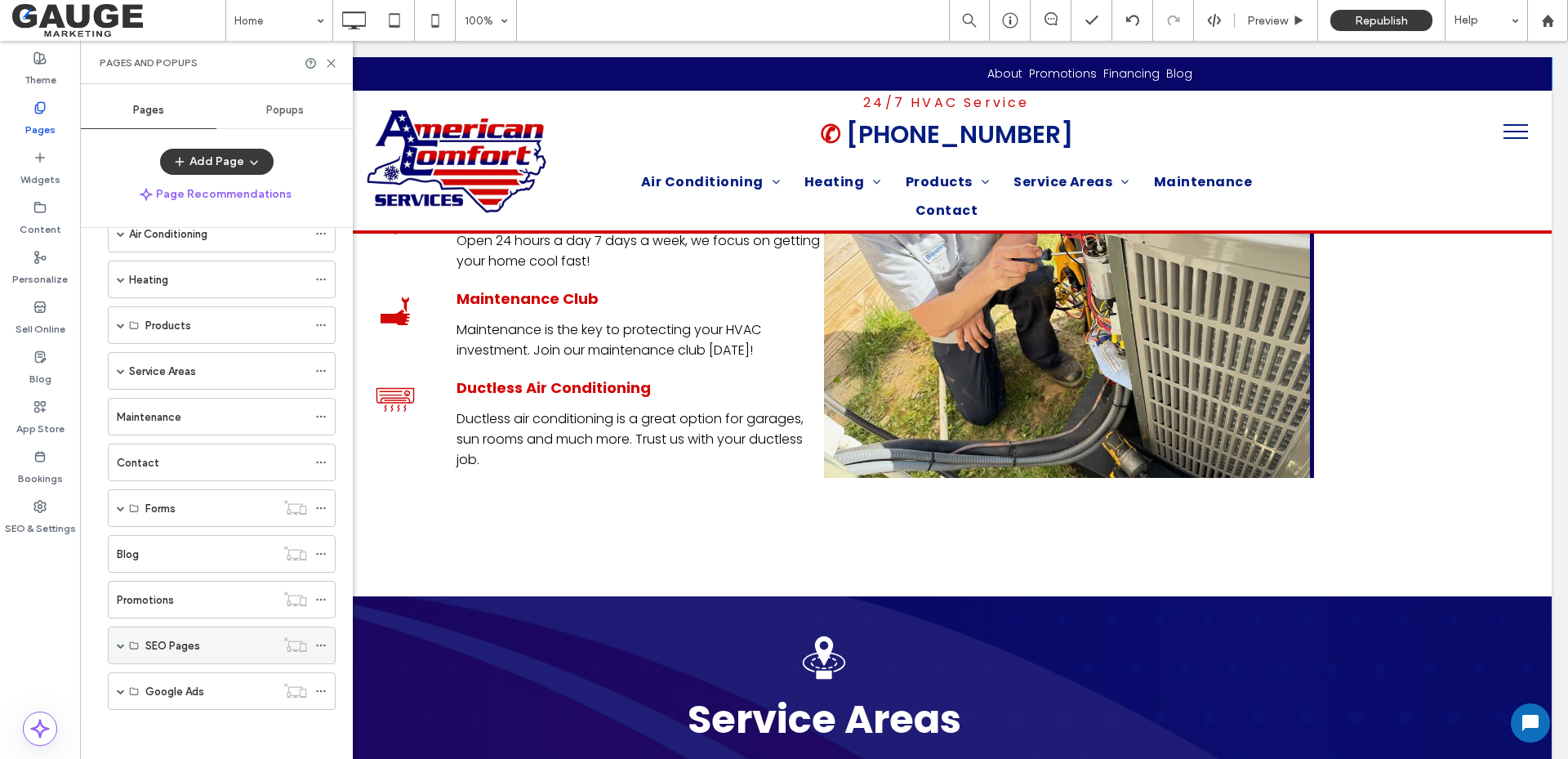
click at [118, 643] on span at bounding box center [120, 646] width 8 height 8
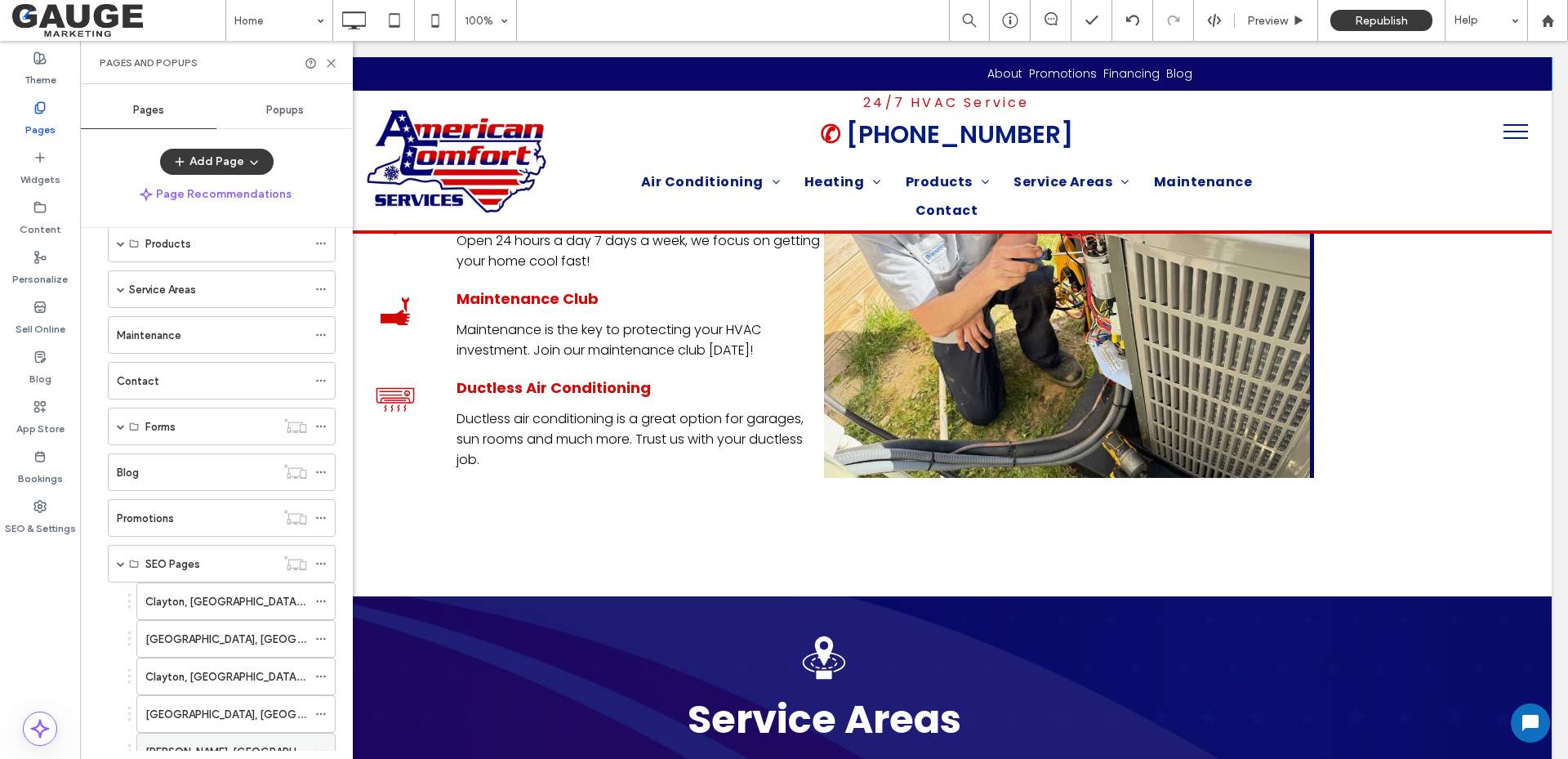
scroll to position [358, 0]
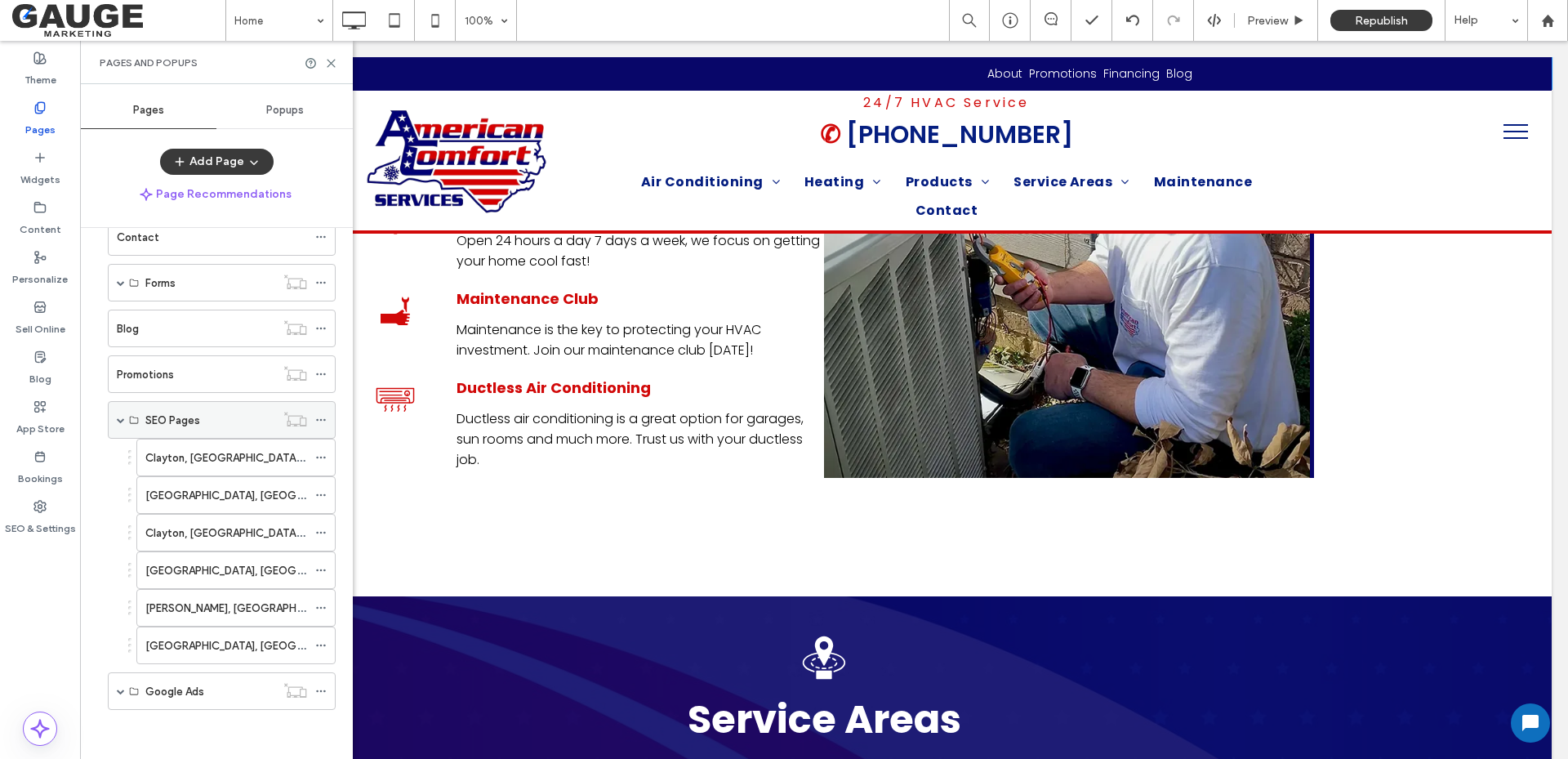
click at [121, 423] on span at bounding box center [120, 420] width 8 height 8
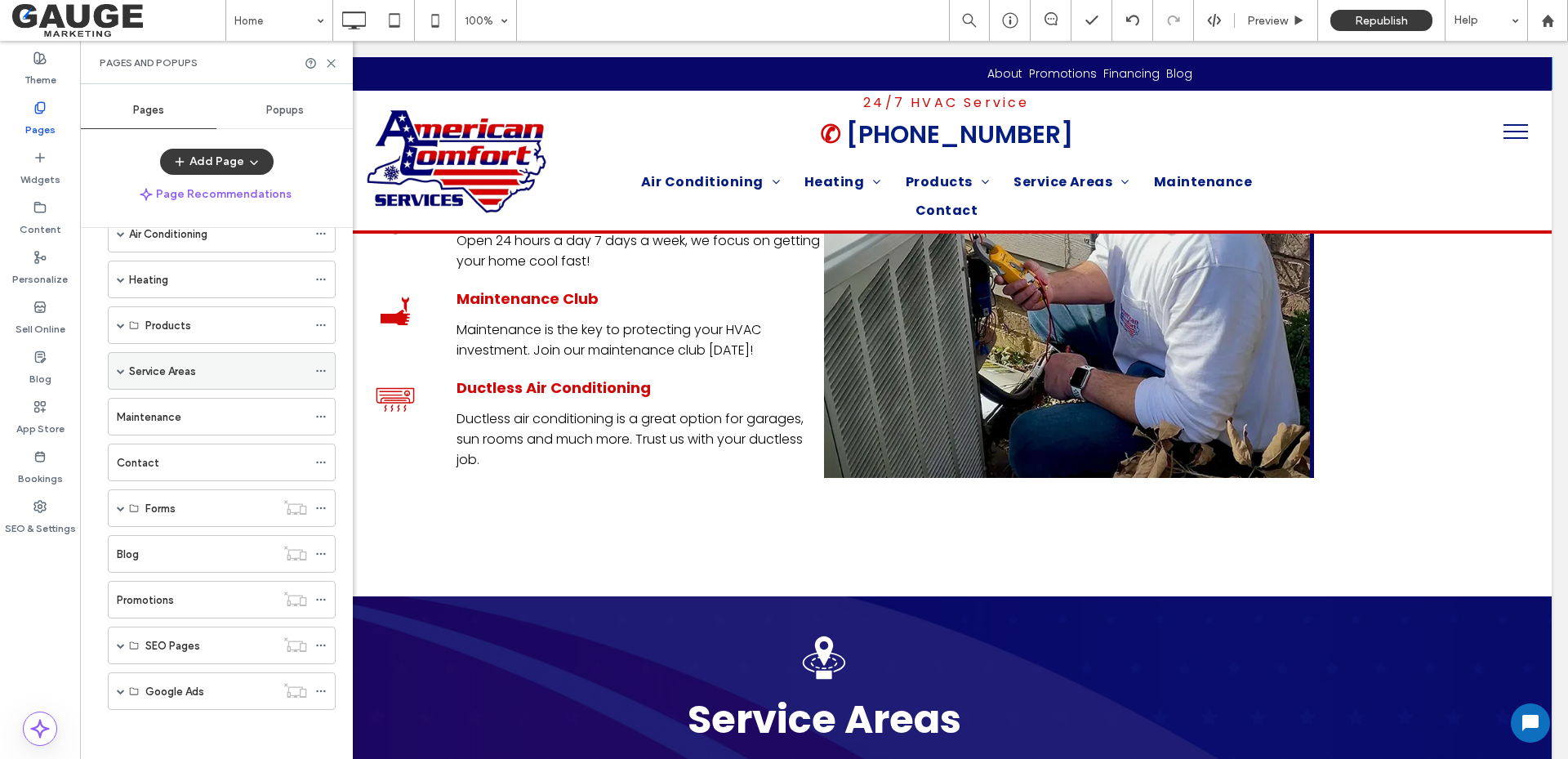
scroll to position [0, 0]
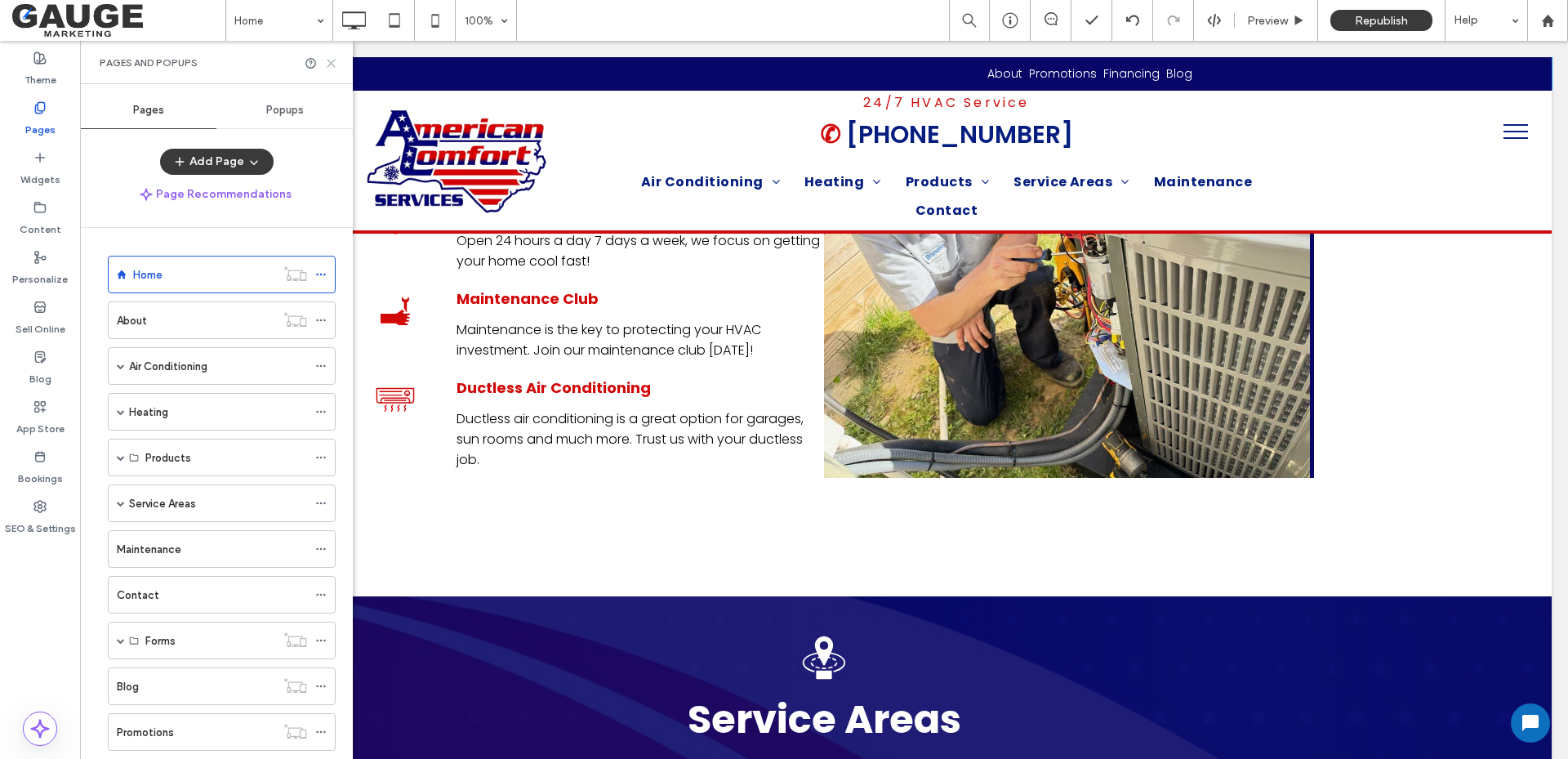
click at [330, 60] on icon at bounding box center [331, 63] width 12 height 12
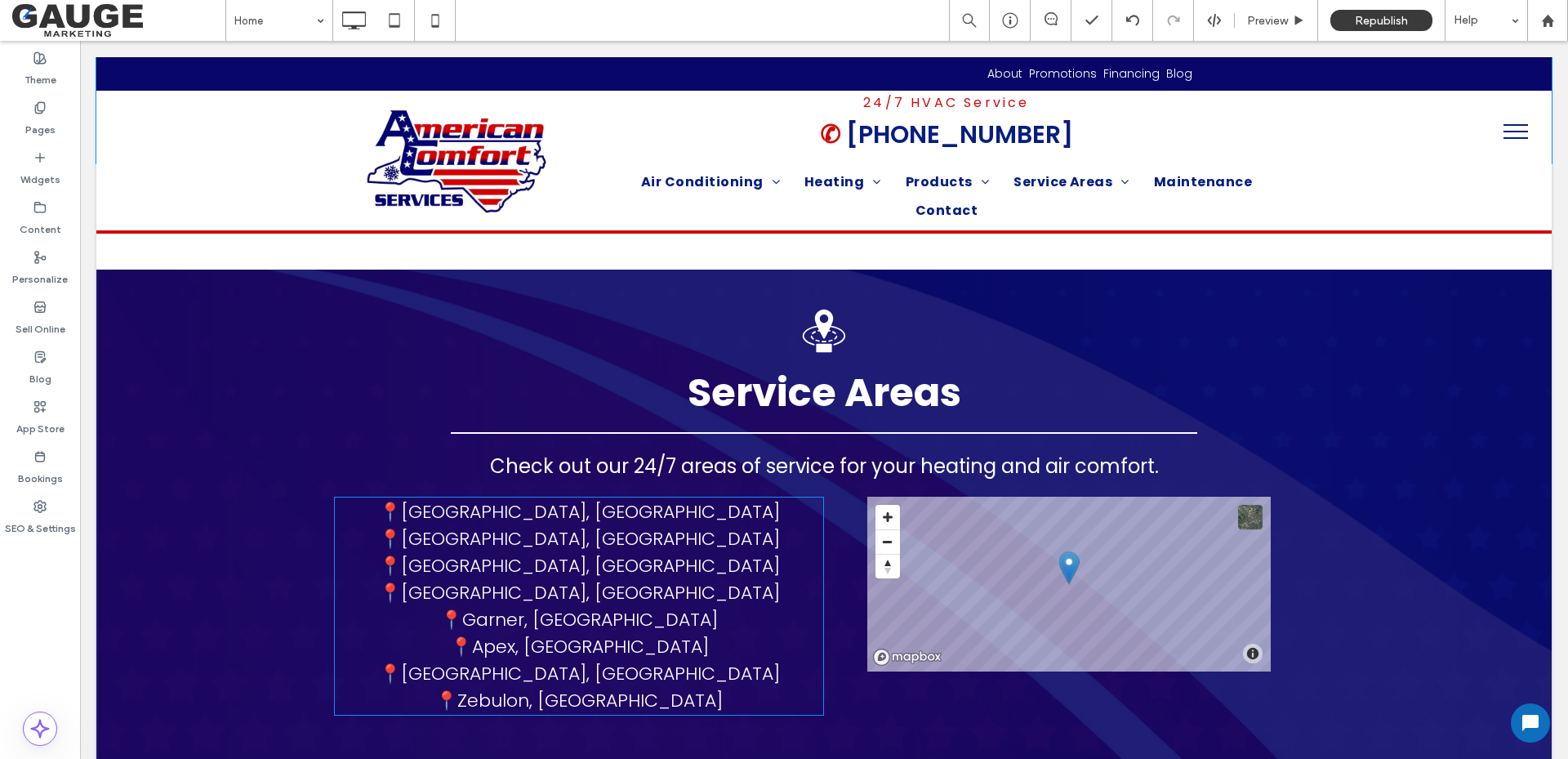
scroll to position [2451, 0]
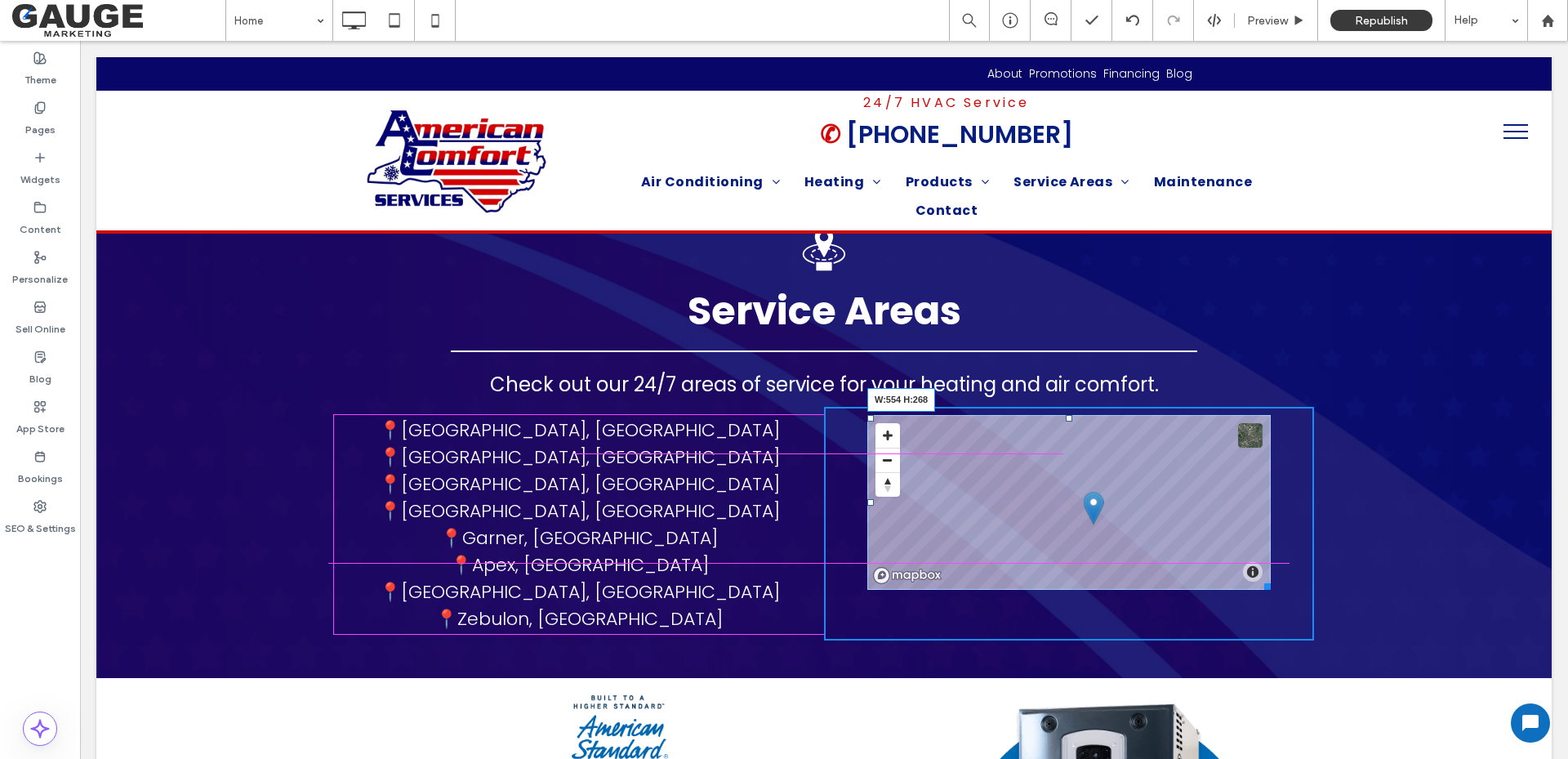
drag, startPoint x: 1257, startPoint y: 515, endPoint x: 1361, endPoint y: 598, distance: 133.1
click at [1271, 578] on div at bounding box center [1265, 584] width 12 height 12
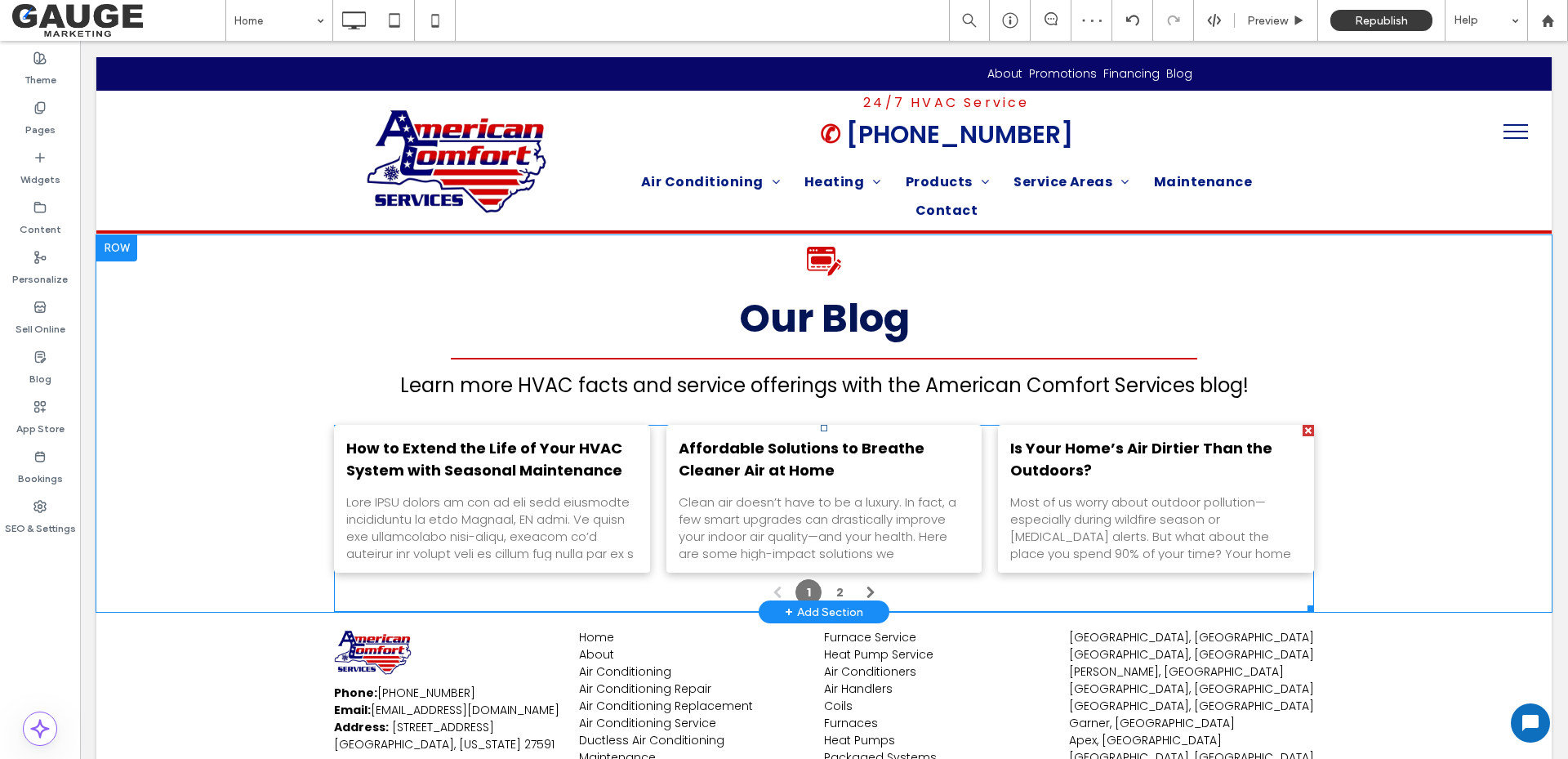
scroll to position [3321, 0]
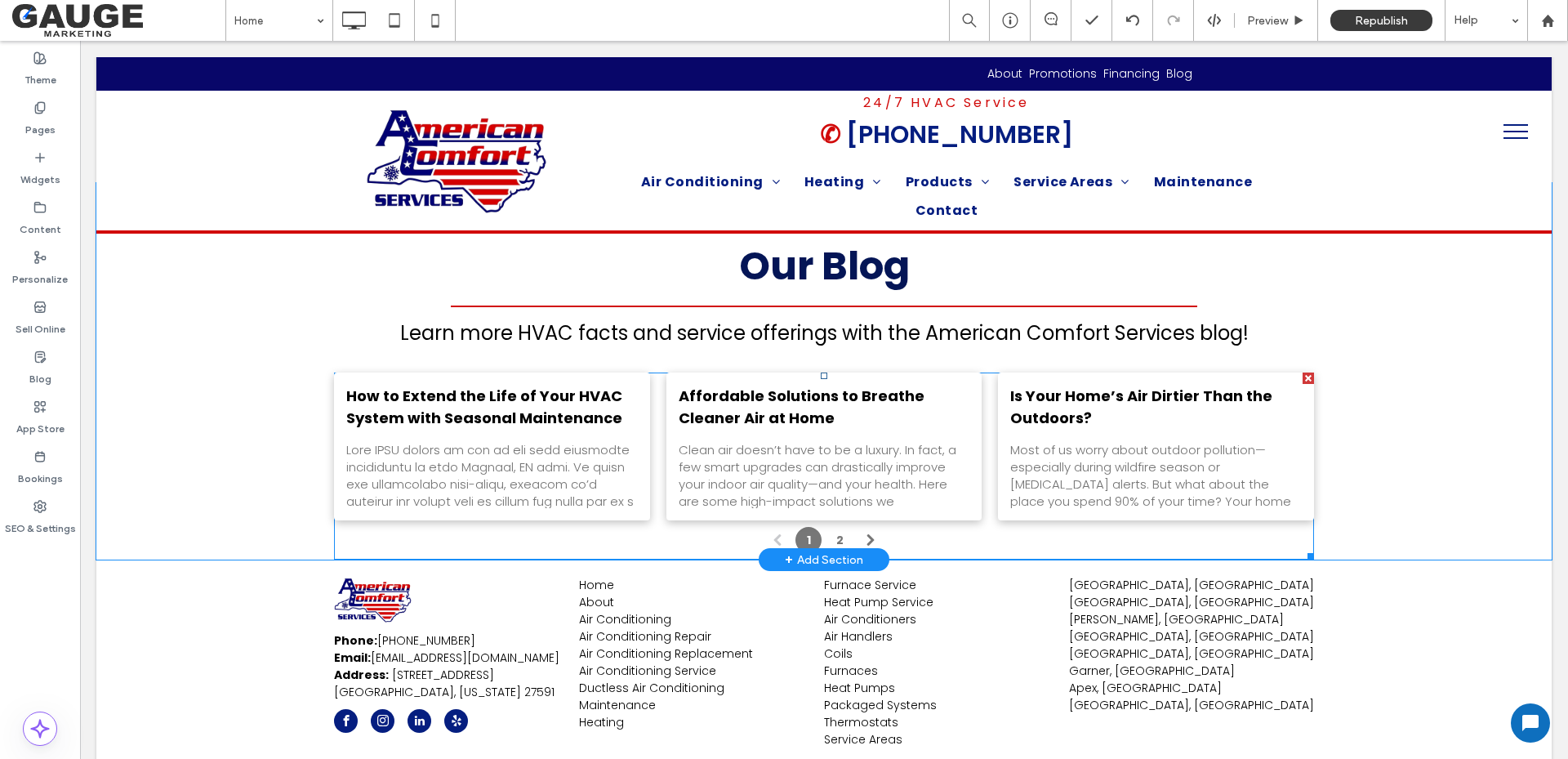
click at [648, 397] on div "How to Extend the Life of Your HVAC System with Seasonal Maintenance September …" at bounding box center [824, 447] width 980 height 148
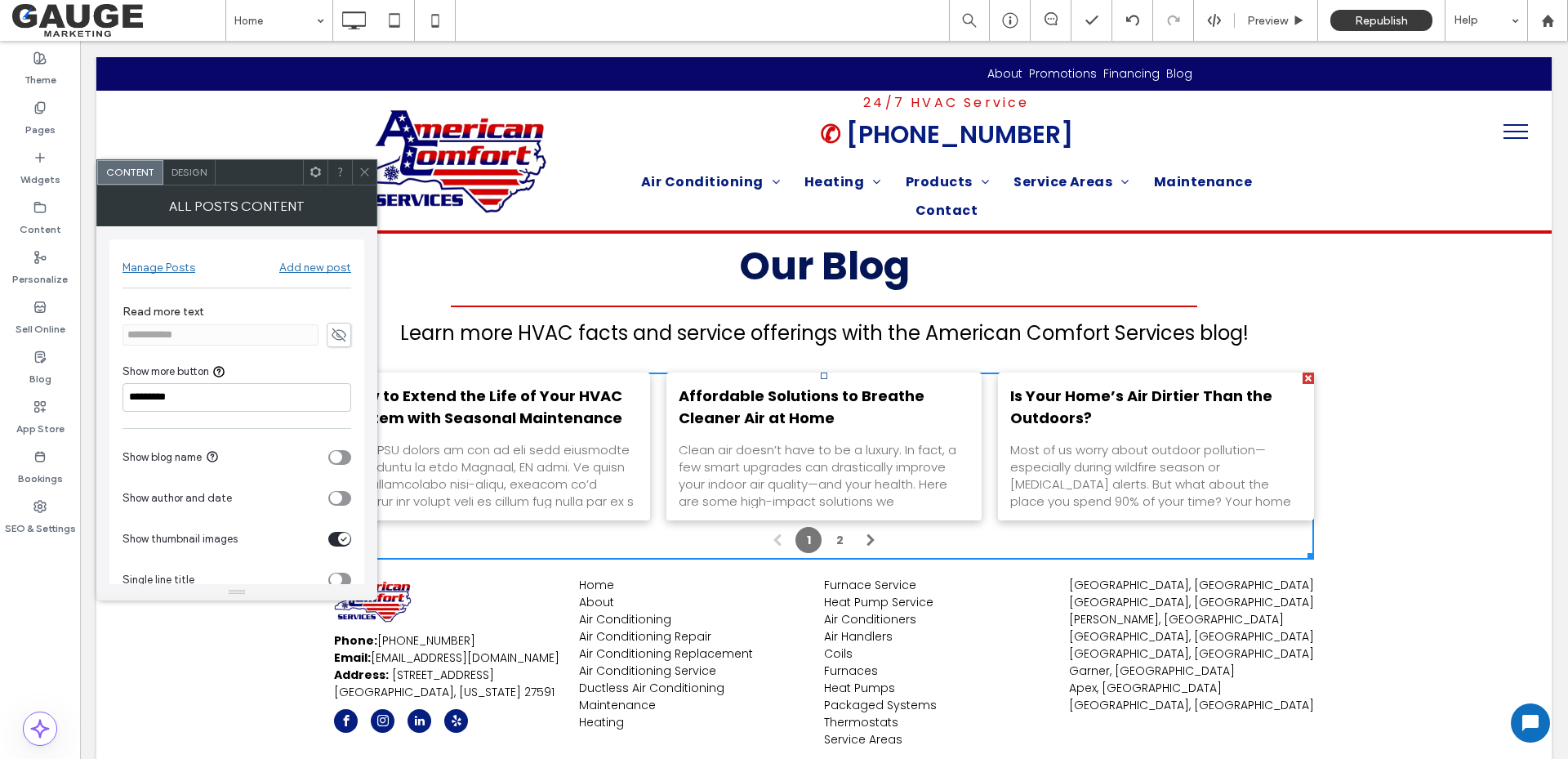
click at [365, 165] on span at bounding box center [365, 172] width 12 height 25
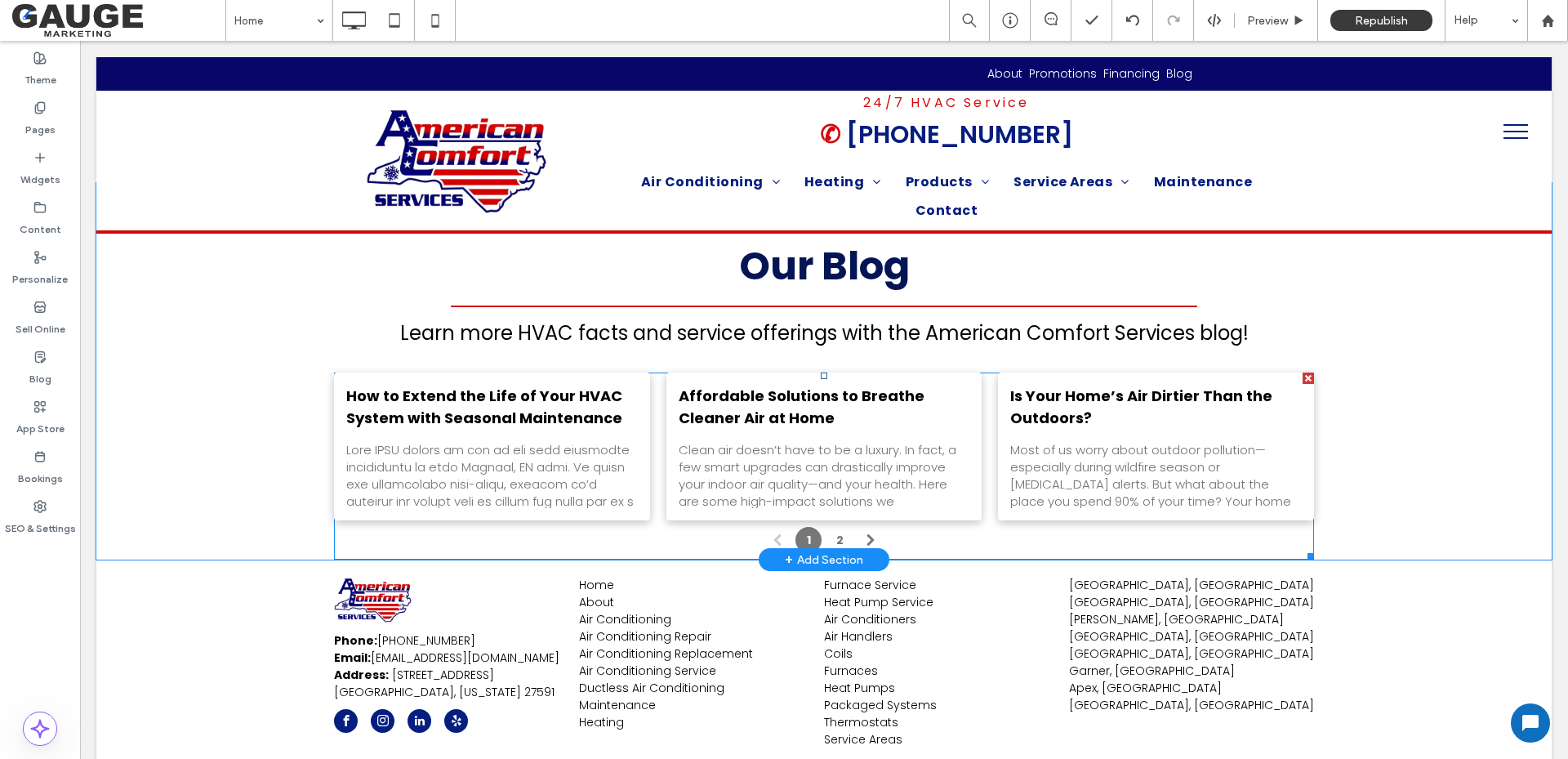
click at [647, 393] on div "How to Extend the Life of Your HVAC System with Seasonal Maintenance September …" at bounding box center [824, 447] width 980 height 148
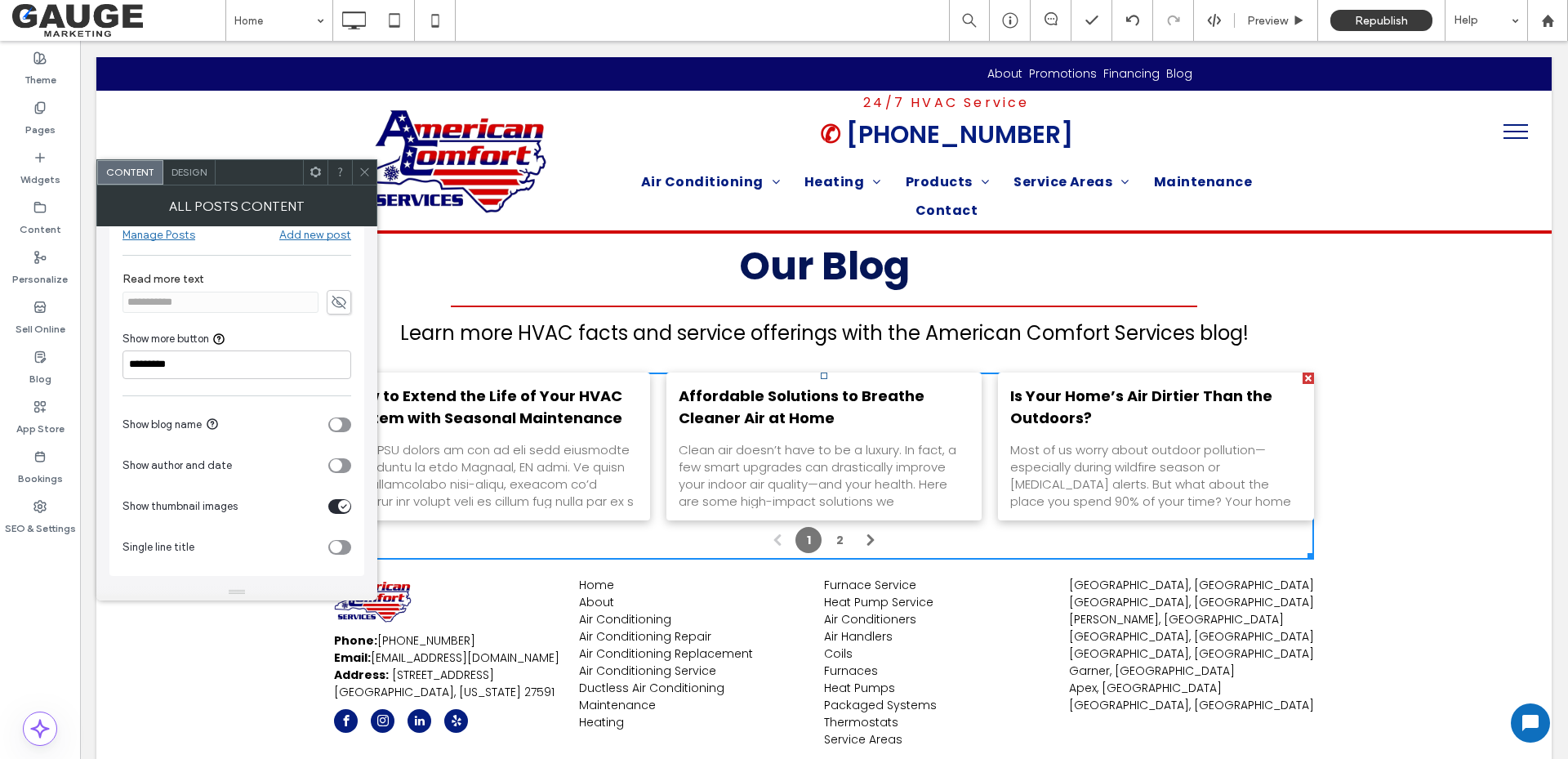
scroll to position [0, 0]
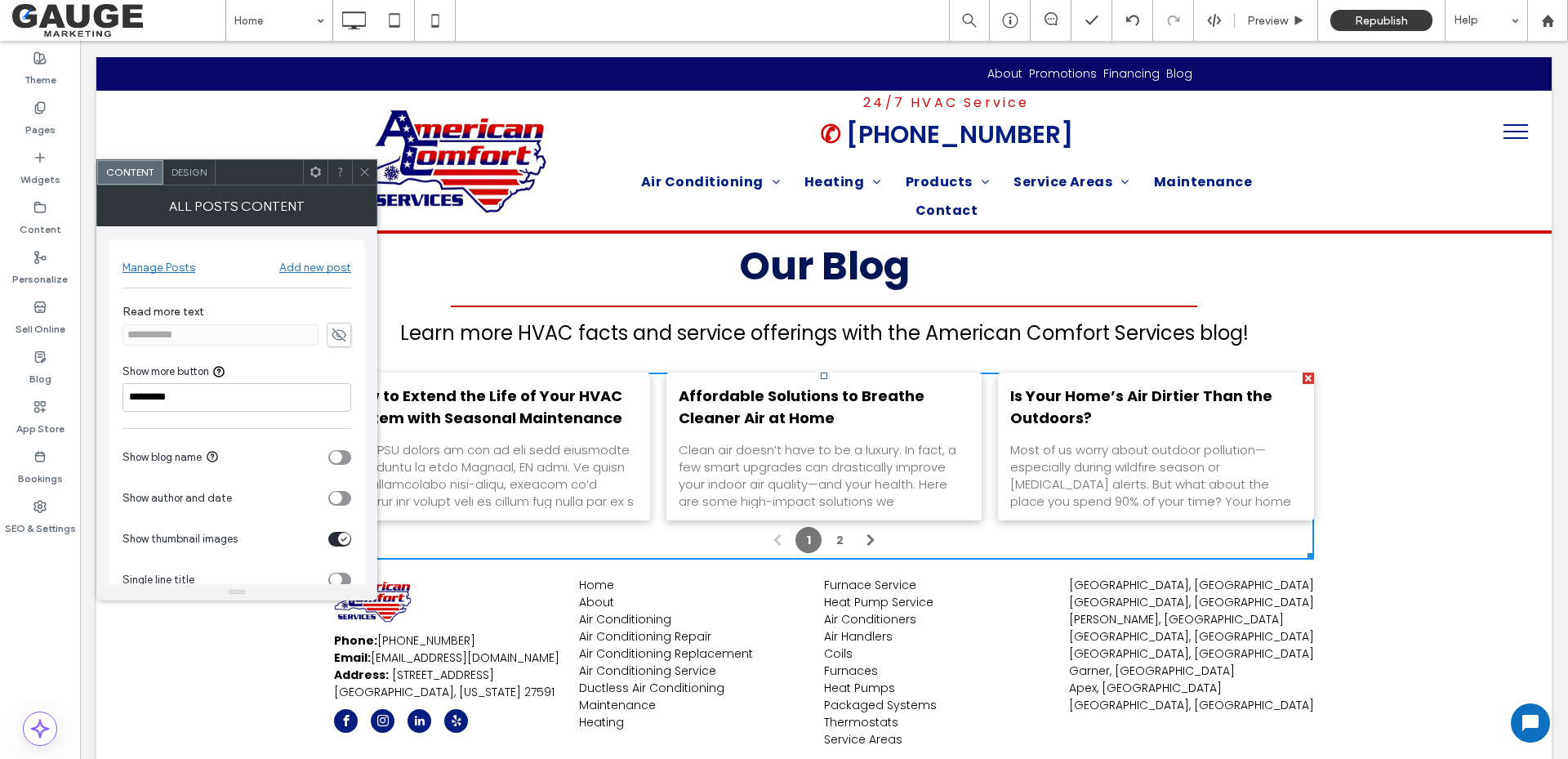
click at [361, 170] on icon at bounding box center [365, 172] width 12 height 12
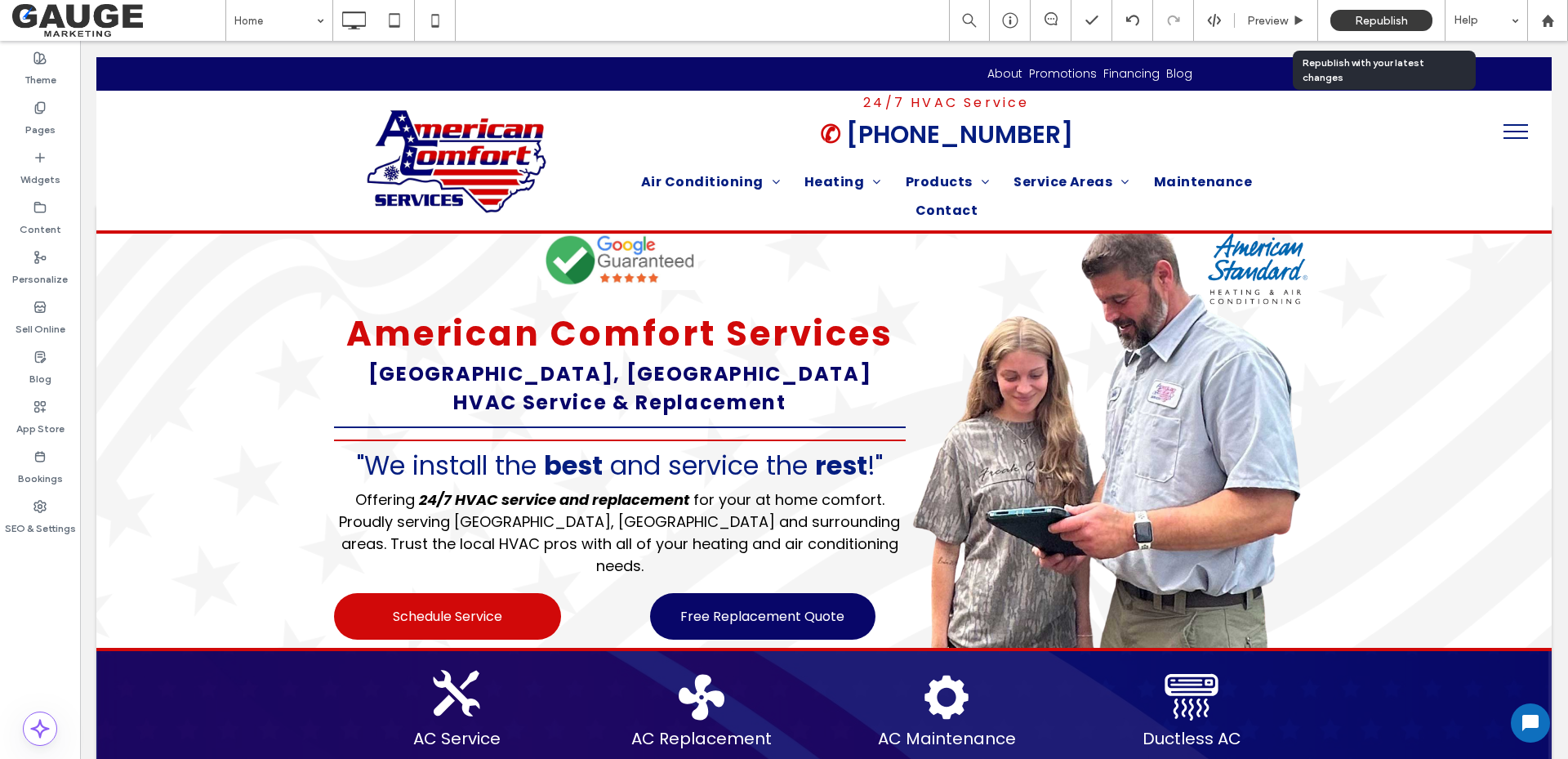
click at [1387, 20] on span "Republish" at bounding box center [1381, 21] width 53 height 14
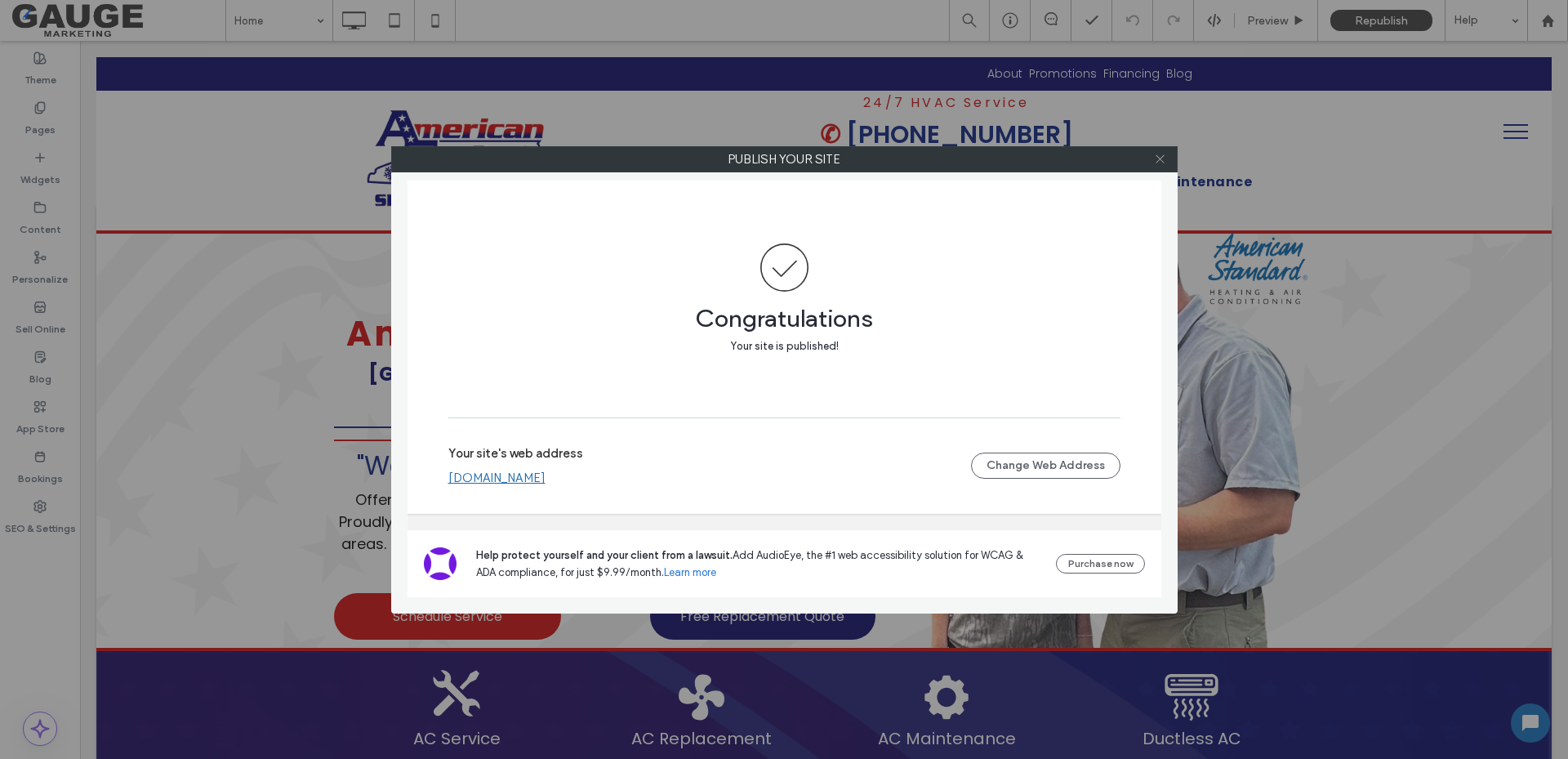
click at [1157, 158] on icon at bounding box center [1160, 159] width 12 height 12
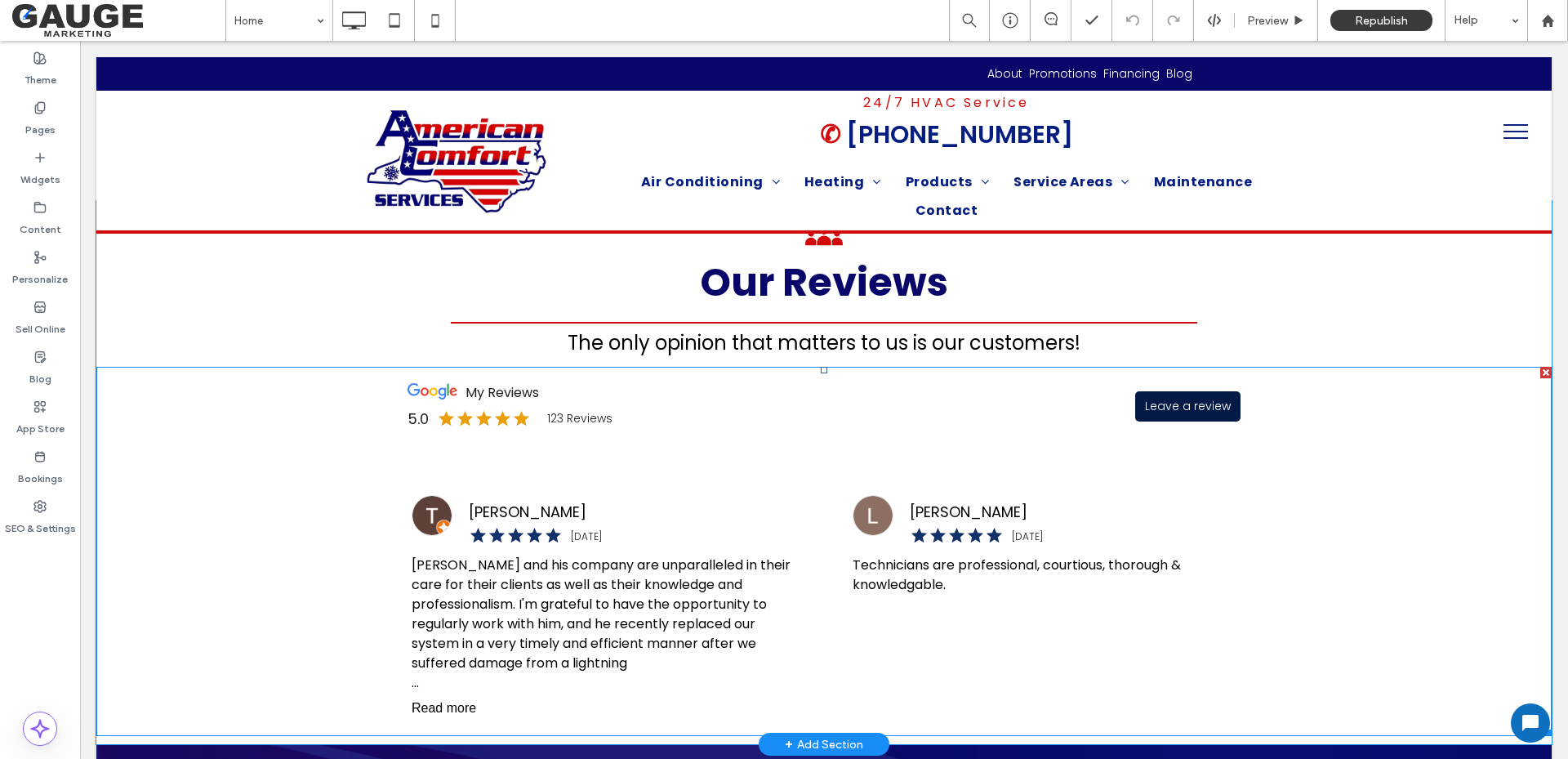
scroll to position [654, 0]
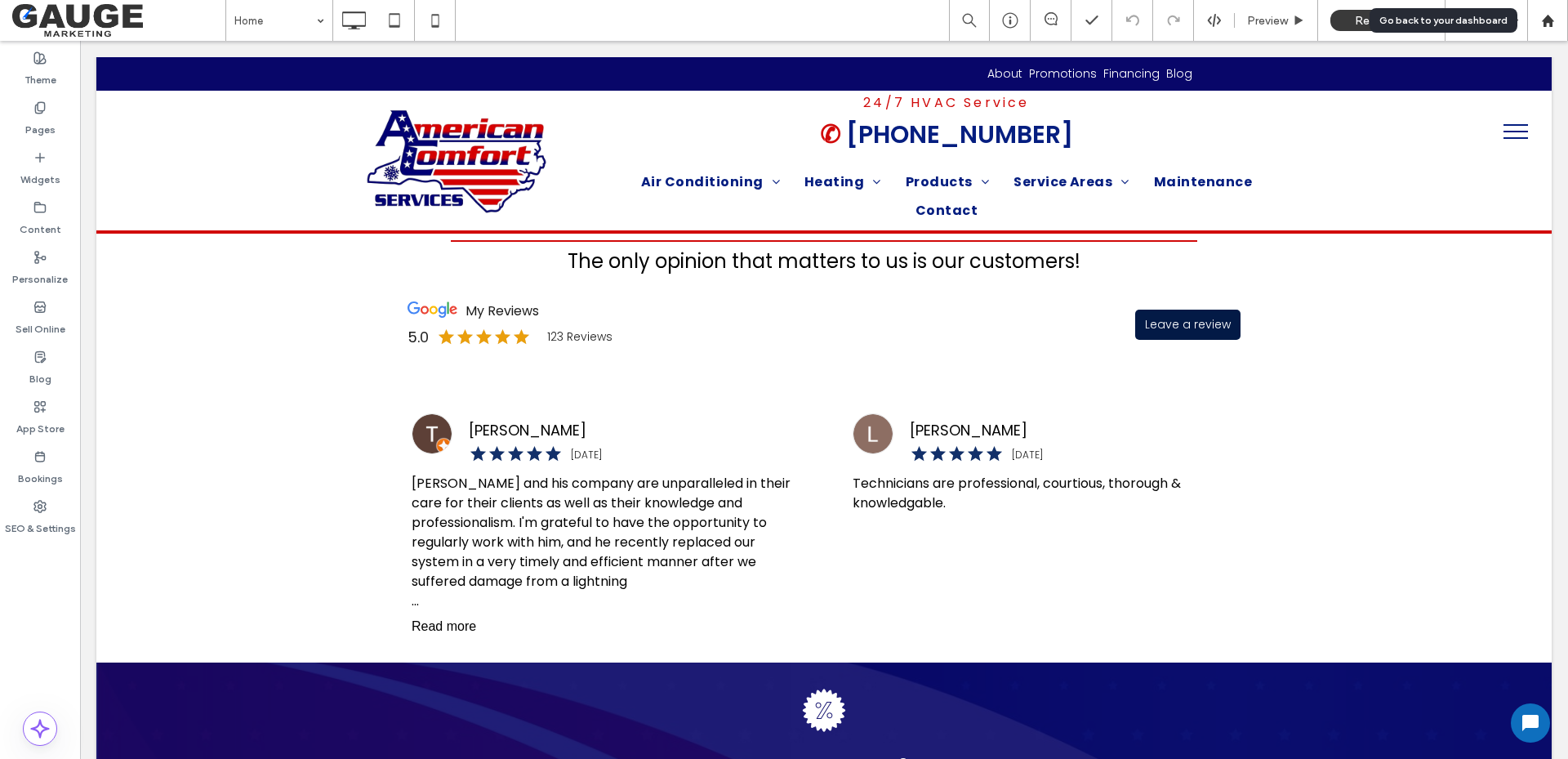
click at [1557, 21] on div at bounding box center [1547, 21] width 39 height 14
